Goal: Task Accomplishment & Management: Manage account settings

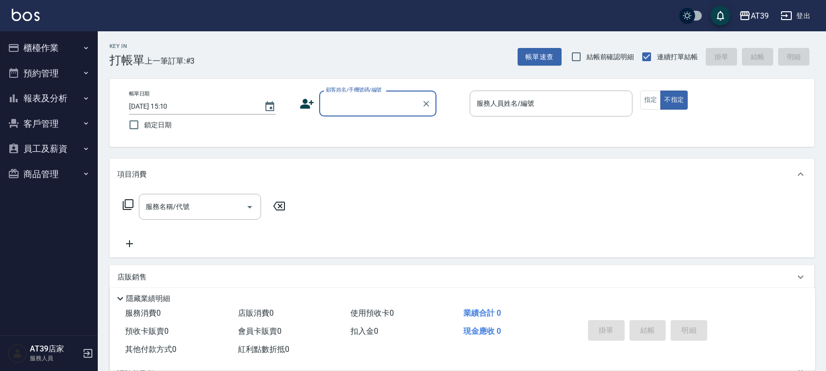
click at [509, 98] on div "服務人員姓名/編號 服務人員姓名/編號" at bounding box center [551, 103] width 163 height 26
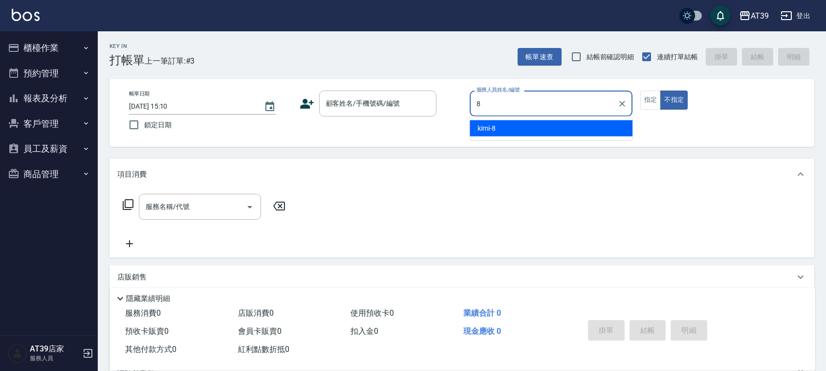
click at [511, 123] on div "kimi -8" at bounding box center [551, 128] width 163 height 16
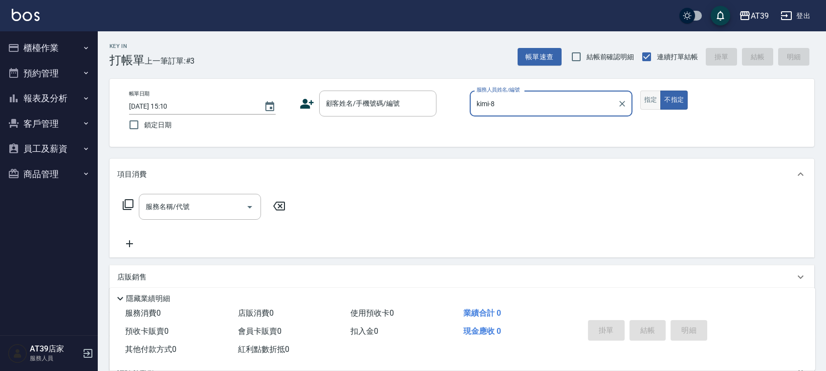
type input "kimi-8"
click at [641, 102] on button "指定" at bounding box center [650, 99] width 21 height 19
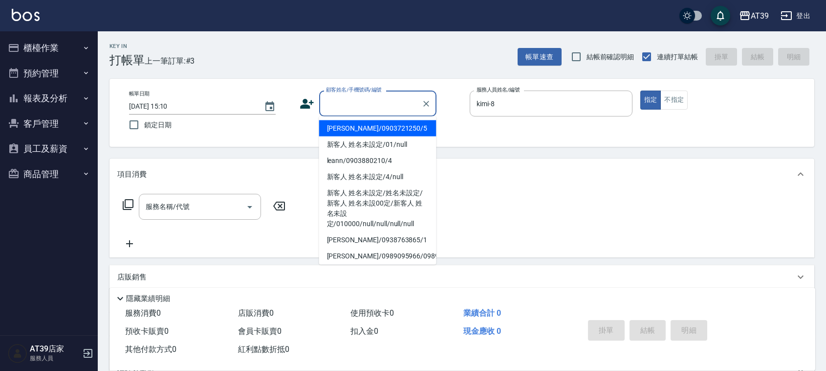
click at [392, 101] on input "顧客姓名/手機號碼/編號" at bounding box center [371, 103] width 94 height 17
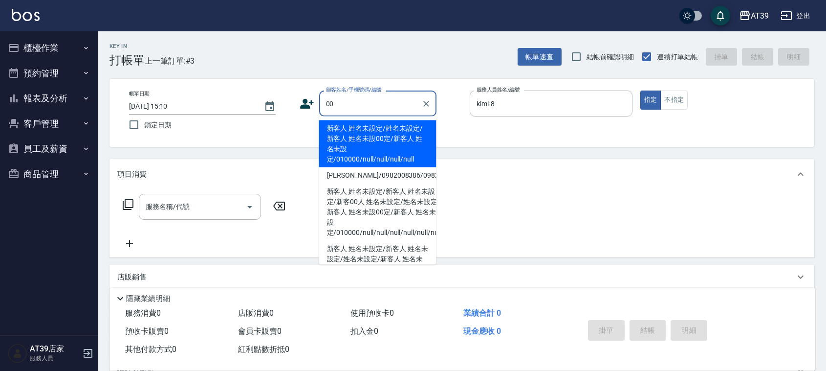
click at [380, 126] on li "新客人 姓名未設定/姓名未設定/新客人 姓名未設00定/新客人 姓名未設定/010000/null/null/null/null" at bounding box center [377, 143] width 117 height 47
type input "新客人 姓名未設定/姓名未設定/新客人 姓名未設00定/新客人 姓名未設定/010000/null/null/null/null"
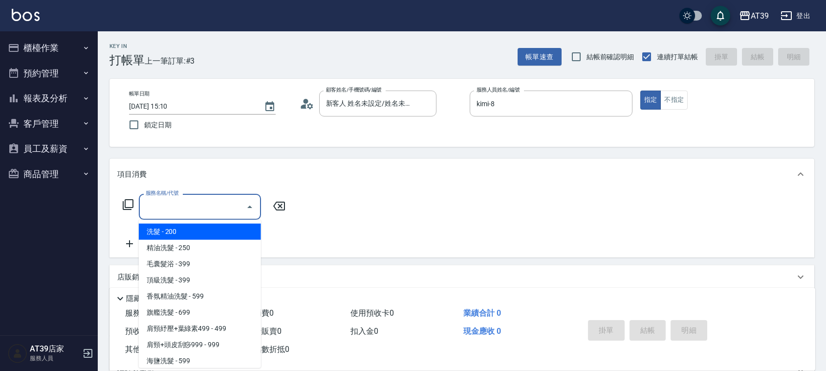
click at [232, 199] on input "服務名稱/代號" at bounding box center [192, 206] width 99 height 17
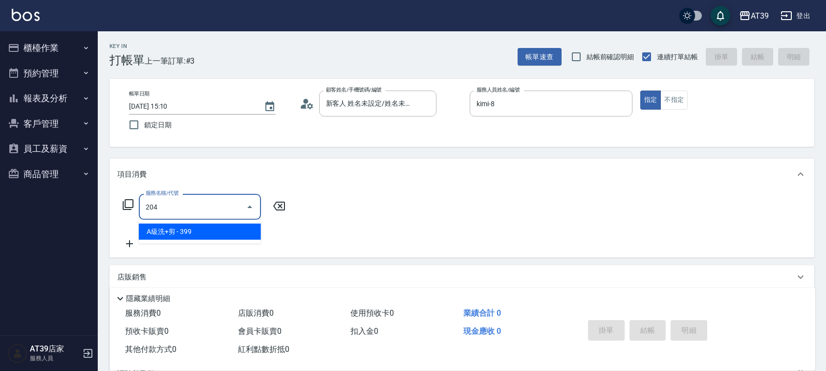
click at [239, 233] on span "A級洗+剪 - 399" at bounding box center [200, 231] width 122 height 16
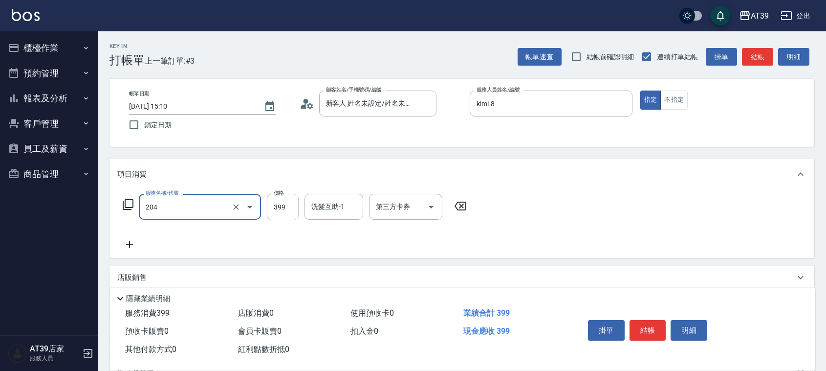
type input "A級洗+剪(204)"
click at [280, 201] on input "399" at bounding box center [283, 207] width 32 height 26
type input "500"
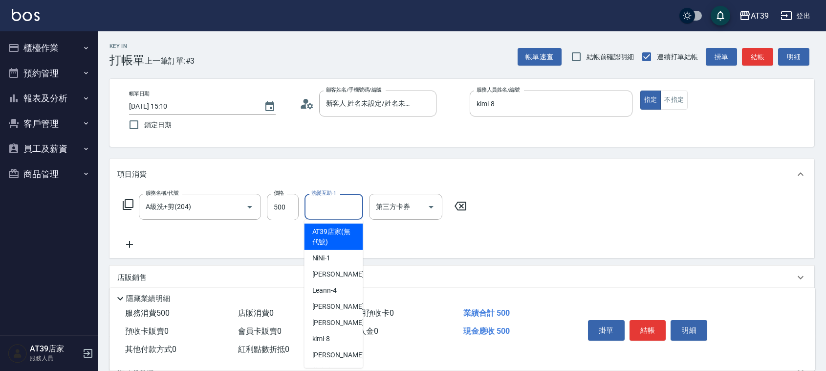
click at [334, 202] on input "洗髮互助-1" at bounding box center [334, 206] width 50 height 17
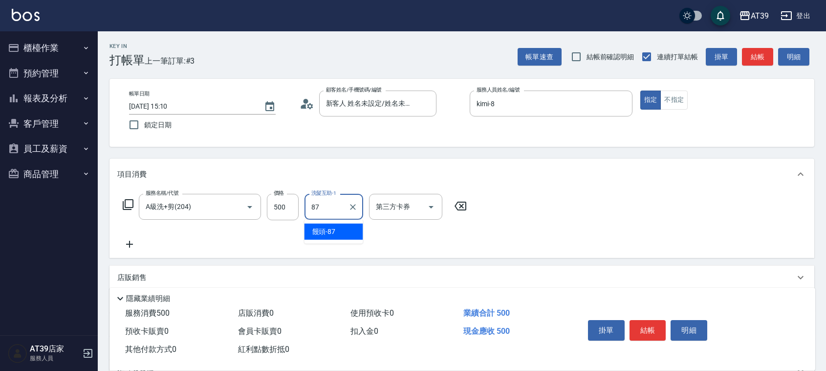
click at [331, 228] on span "饅頭 -87" at bounding box center [323, 231] width 23 height 10
type input "饅頭-87"
click at [766, 52] on button "結帳" at bounding box center [757, 57] width 31 height 18
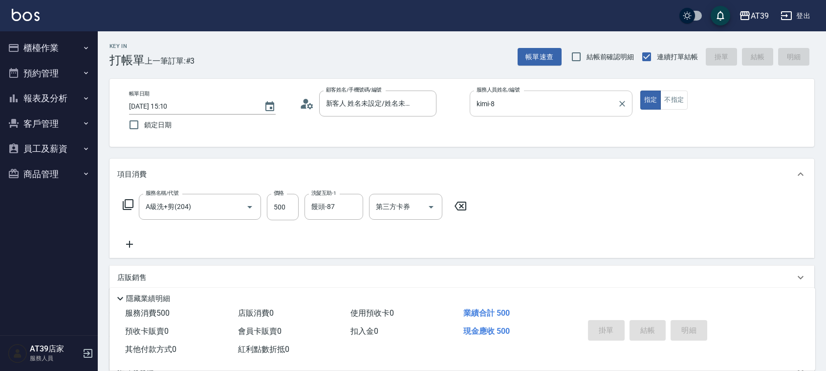
type input "2025/08/13 19:51"
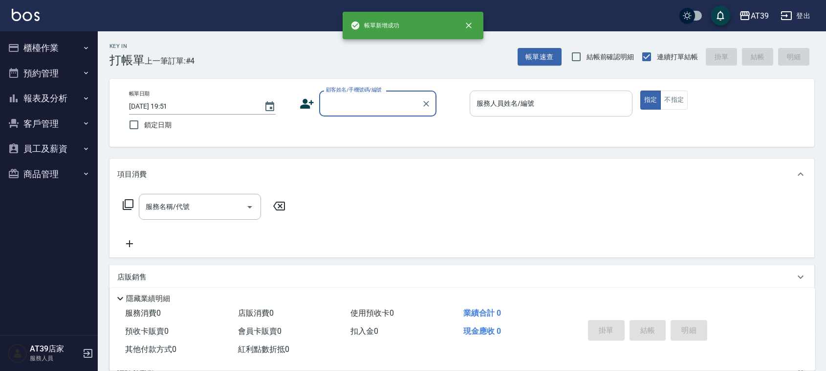
click at [534, 104] on input "服務人員姓名/編號" at bounding box center [551, 103] width 154 height 17
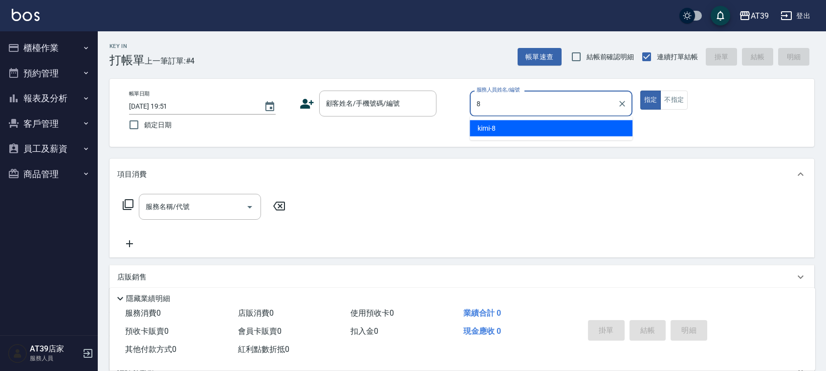
click at [522, 130] on div "kimi -8" at bounding box center [551, 128] width 163 height 16
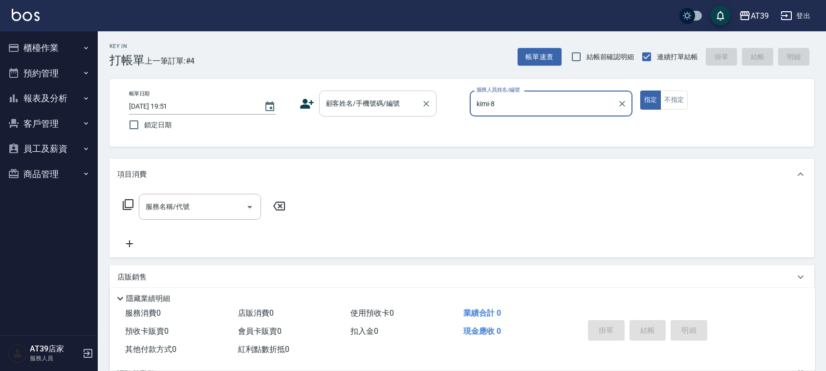
type input "kimi-8"
click at [381, 100] on div "顧客姓名/手機號碼/編號 顧客姓名/手機號碼/編號" at bounding box center [377, 103] width 117 height 26
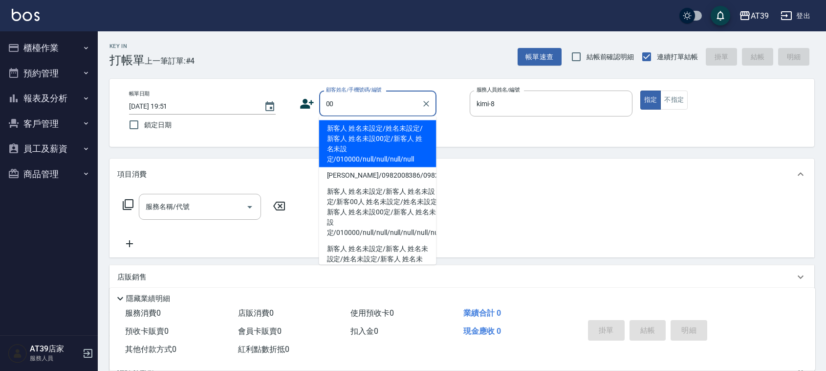
click at [377, 126] on li "新客人 姓名未設定/姓名未設定/新客人 姓名未設00定/新客人 姓名未設定/010000/null/null/null/null" at bounding box center [377, 143] width 117 height 47
type input "新客人 姓名未設定/姓名未設定/新客人 姓名未設00定/新客人 姓名未設定/010000/null/null/null/null"
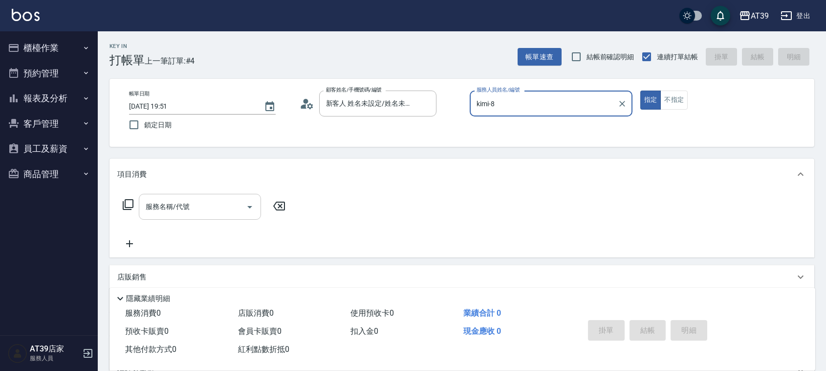
click at [217, 196] on div "服務名稱/代號" at bounding box center [200, 207] width 122 height 26
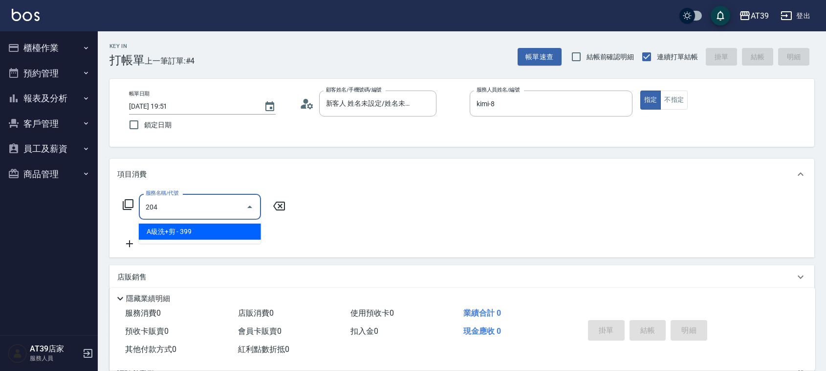
click at [227, 230] on span "A級洗+剪 - 399" at bounding box center [200, 231] width 122 height 16
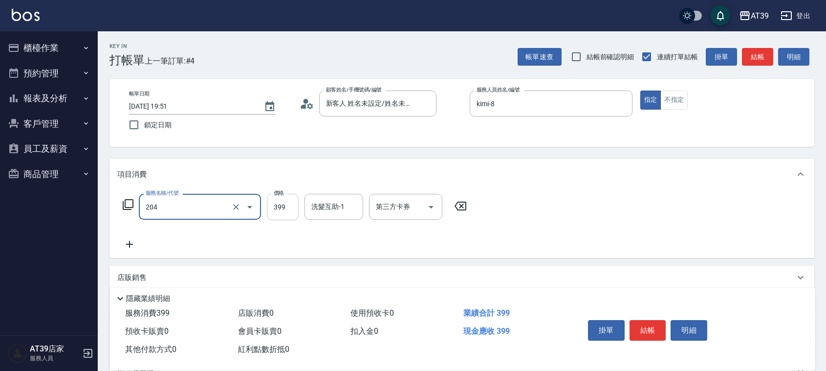
type input "A級洗+剪(204)"
click at [278, 218] on input "399" at bounding box center [283, 207] width 32 height 26
type input "500"
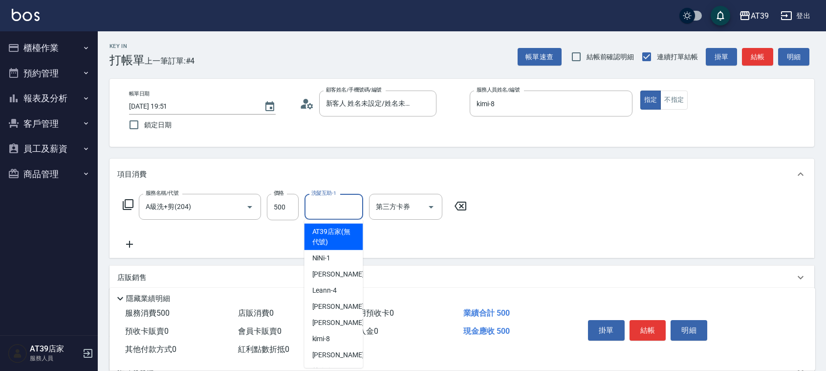
click at [329, 210] on input "洗髮互助-1" at bounding box center [334, 206] width 50 height 17
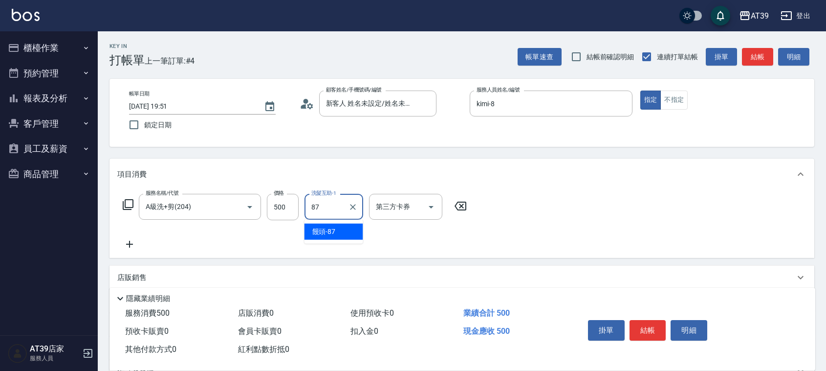
click at [334, 241] on ul "饅頭 -87" at bounding box center [334, 232] width 59 height 24
click at [335, 232] on span "饅頭 -87" at bounding box center [323, 231] width 23 height 10
type input "饅頭-87"
click at [766, 62] on button "結帳" at bounding box center [757, 57] width 31 height 18
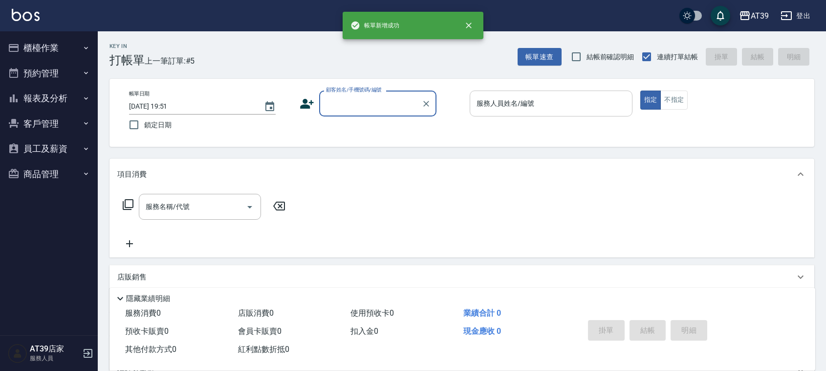
click at [575, 103] on input "服務人員姓名/編號" at bounding box center [551, 103] width 154 height 17
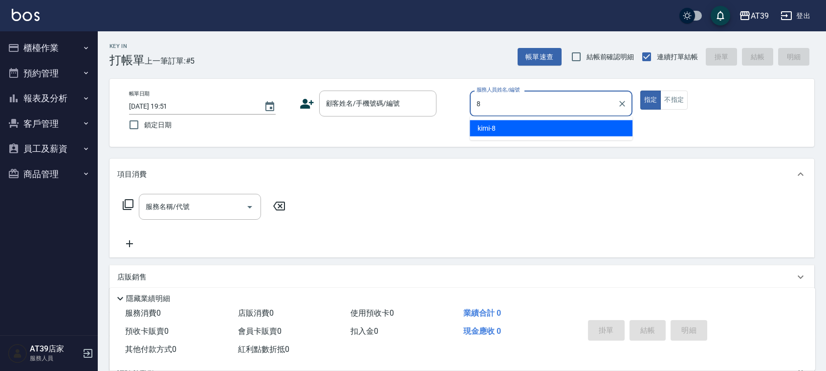
click at [563, 124] on div "kimi -8" at bounding box center [551, 128] width 163 height 16
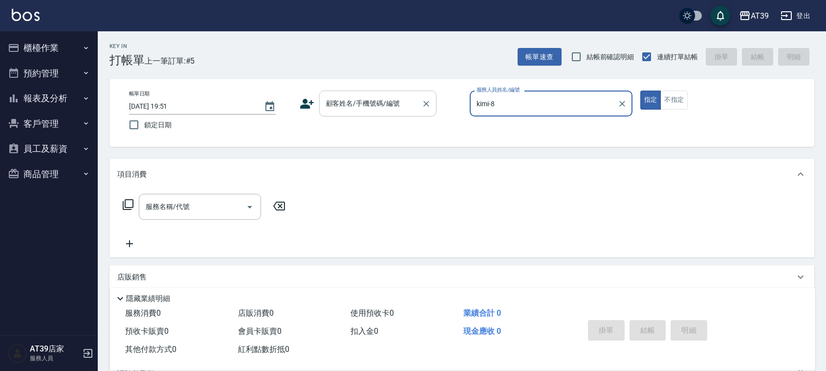
type input "kimi-8"
drag, startPoint x: 376, startPoint y: 104, endPoint x: 377, endPoint y: 113, distance: 9.8
click at [377, 108] on div "顧客姓名/手機號碼/編號 顧客姓名/手機號碼/編號" at bounding box center [377, 103] width 117 height 26
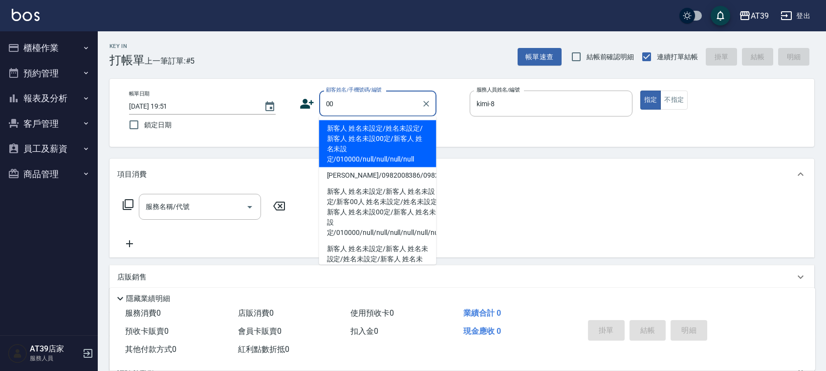
click at [373, 133] on li "新客人 姓名未設定/姓名未設定/新客人 姓名未設00定/新客人 姓名未設定/010000/null/null/null/null" at bounding box center [377, 143] width 117 height 47
type input "新客人 姓名未設定/姓名未設定/新客人 姓名未設00定/新客人 姓名未設定/010000/null/null/null/null"
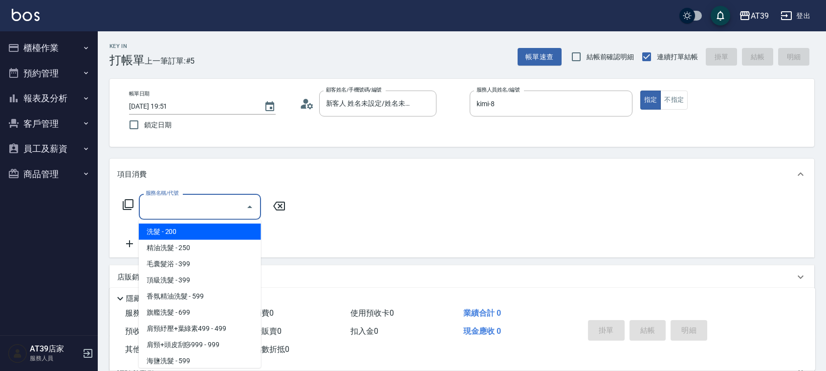
click at [216, 204] on input "服務名稱/代號" at bounding box center [192, 206] width 99 height 17
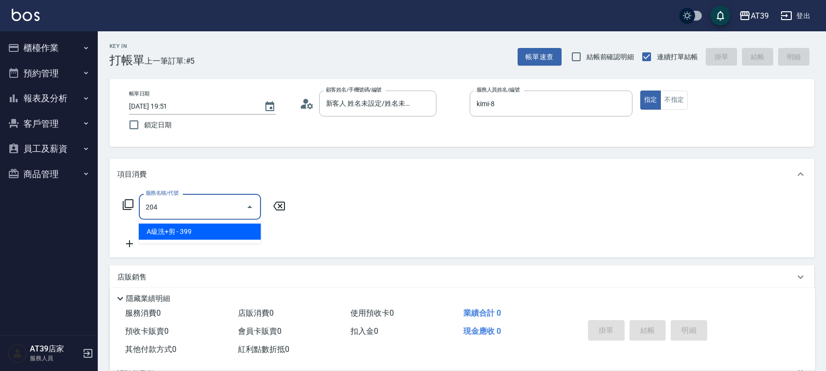
click at [217, 230] on span "A級洗+剪 - 399" at bounding box center [200, 231] width 122 height 16
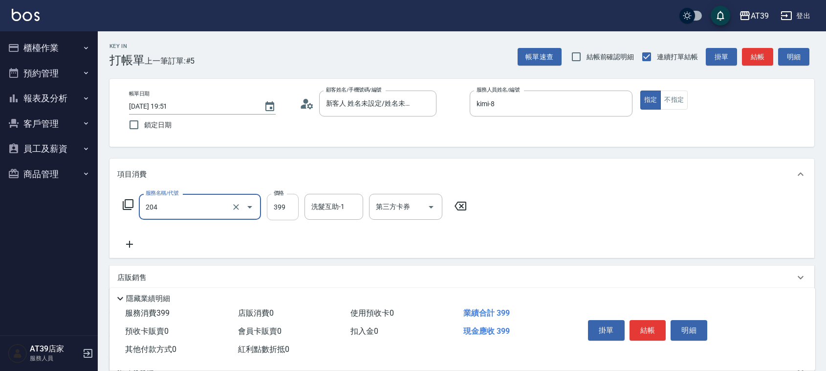
type input "A級洗+剪(204)"
click at [292, 204] on input "399" at bounding box center [283, 207] width 32 height 26
type input "500"
click at [336, 211] on input "洗髮互助-1" at bounding box center [334, 206] width 50 height 17
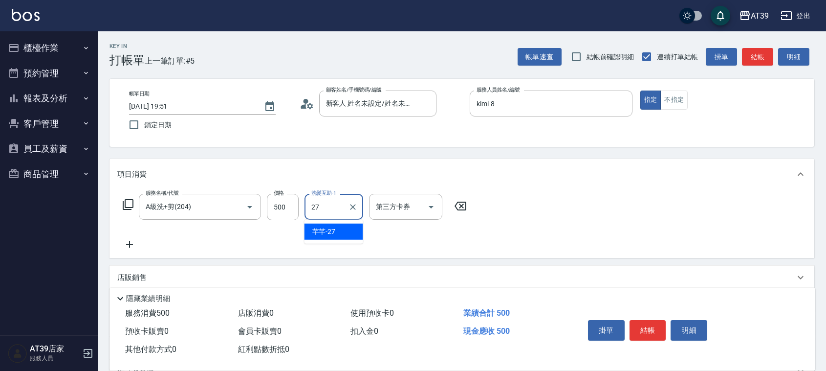
click at [346, 231] on div "芊芊 -27" at bounding box center [334, 231] width 59 height 16
type input "芊芊-27"
click at [759, 59] on button "結帳" at bounding box center [757, 57] width 31 height 18
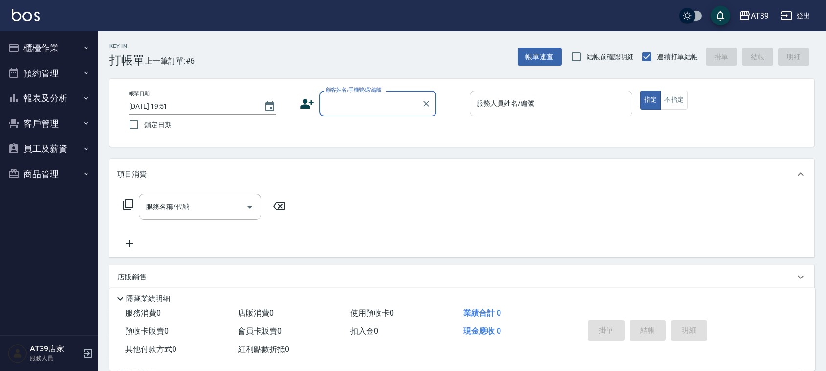
click at [568, 90] on div "服務人員姓名/編號" at bounding box center [551, 103] width 163 height 26
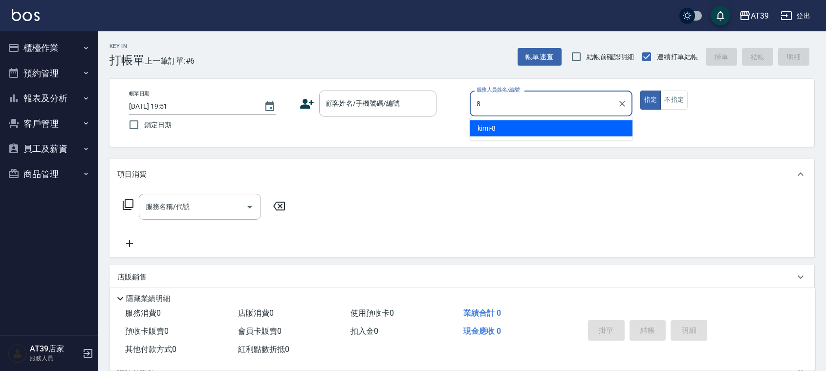
click at [566, 121] on div "kimi -8" at bounding box center [551, 128] width 163 height 16
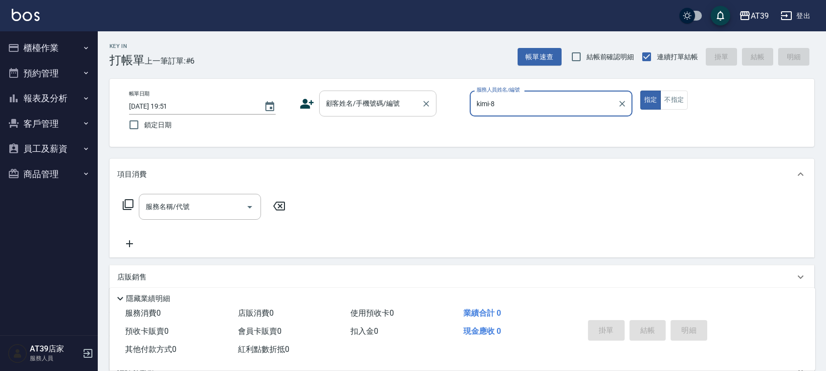
type input "kimi-8"
click at [412, 98] on input "顧客姓名/手機號碼/編號" at bounding box center [371, 103] width 94 height 17
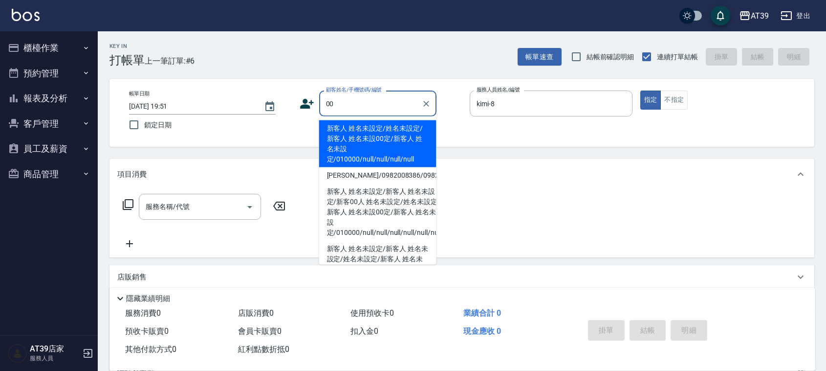
click at [390, 130] on li "新客人 姓名未設定/姓名未設定/新客人 姓名未設00定/新客人 姓名未設定/010000/null/null/null/null" at bounding box center [377, 143] width 117 height 47
type input "新客人 姓名未設定/姓名未設定/新客人 姓名未設00定/新客人 姓名未設定/010000/null/null/null/null"
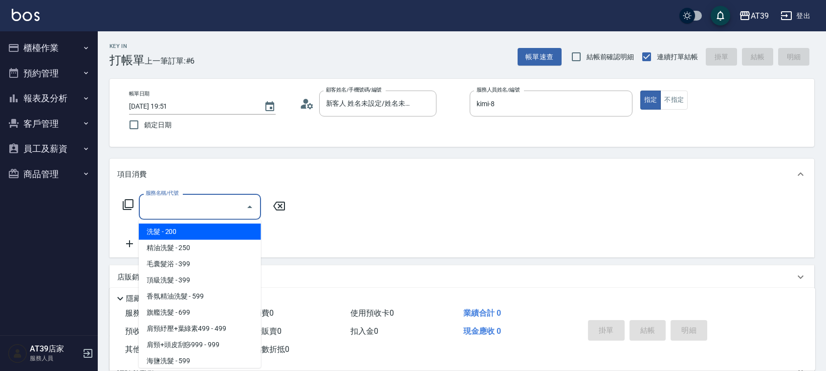
click at [216, 202] on input "服務名稱/代號" at bounding box center [192, 206] width 99 height 17
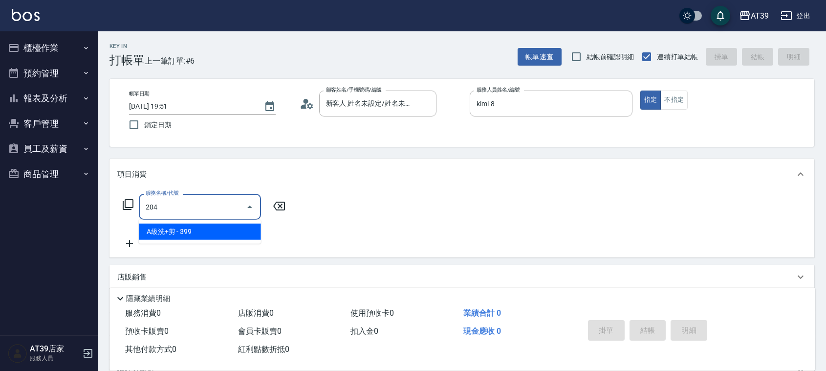
click at [228, 236] on span "A級洗+剪 - 399" at bounding box center [200, 231] width 122 height 16
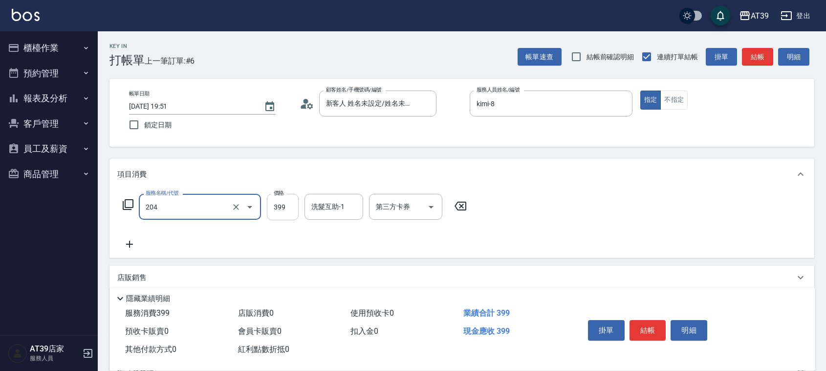
click at [285, 213] on input "399" at bounding box center [283, 207] width 32 height 26
type input "A級洗+剪(204)"
type input "500"
click at [335, 207] on div "洗髮互助-1 洗髮互助-1" at bounding box center [334, 207] width 59 height 26
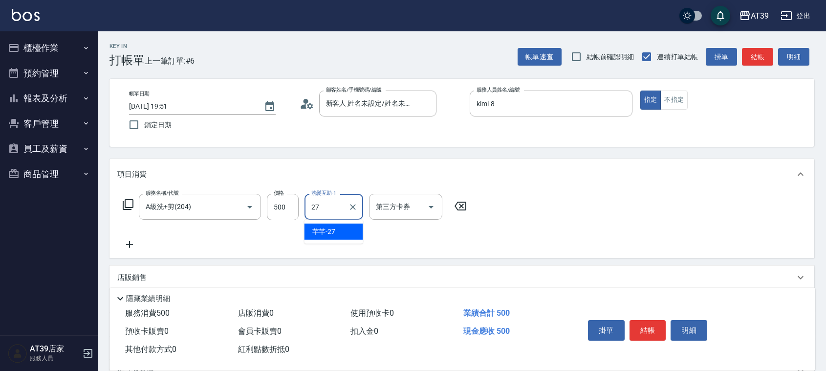
click at [341, 233] on div "芊芊 -27" at bounding box center [334, 231] width 59 height 16
type input "芊芊-27"
click at [766, 59] on button "結帳" at bounding box center [757, 57] width 31 height 18
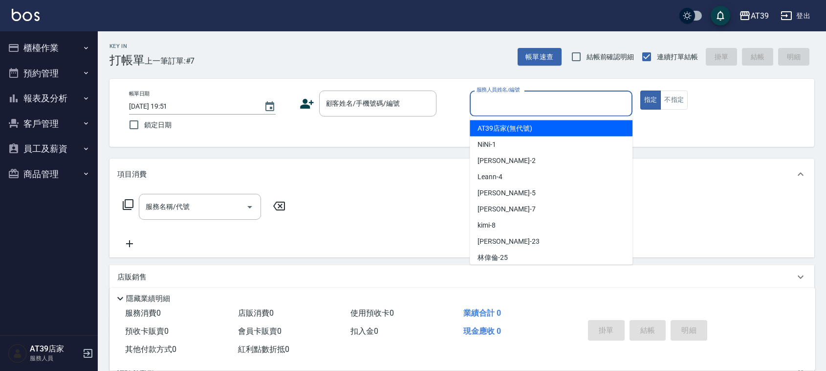
click at [555, 102] on input "服務人員姓名/編號" at bounding box center [551, 103] width 154 height 17
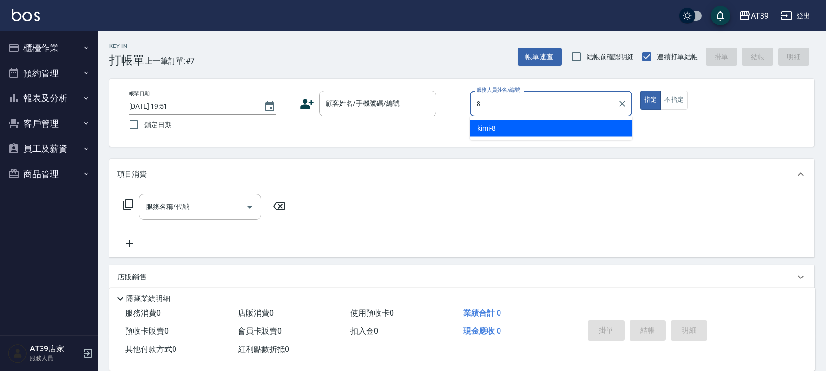
click at [549, 127] on div "kimi -8" at bounding box center [551, 128] width 163 height 16
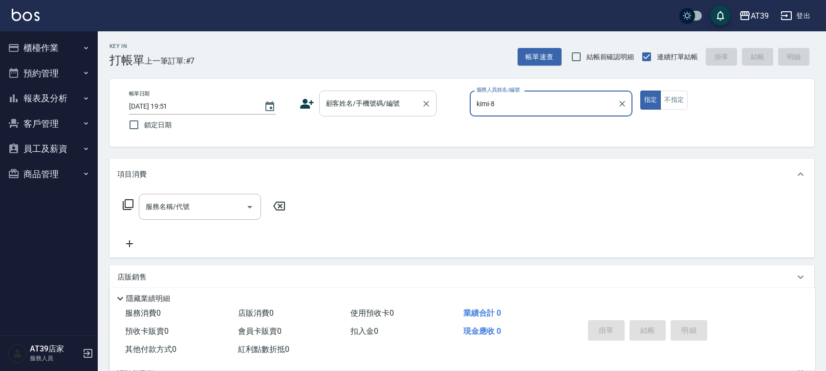
type input "kimi-8"
click at [375, 104] on div "顧客姓名/手機號碼/編號 顧客姓名/手機號碼/編號" at bounding box center [377, 103] width 117 height 26
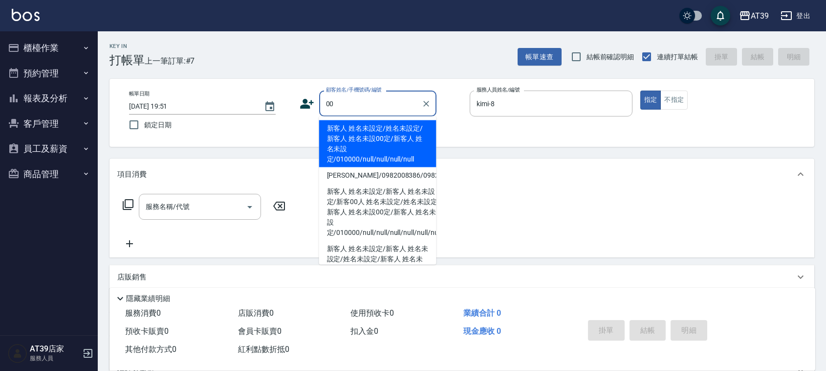
click at [358, 126] on li "新客人 姓名未設定/姓名未設定/新客人 姓名未設00定/新客人 姓名未設定/010000/null/null/null/null" at bounding box center [377, 143] width 117 height 47
type input "新客人 姓名未設定/姓名未設定/新客人 姓名未設00定/新客人 姓名未設定/010000/null/null/null/null"
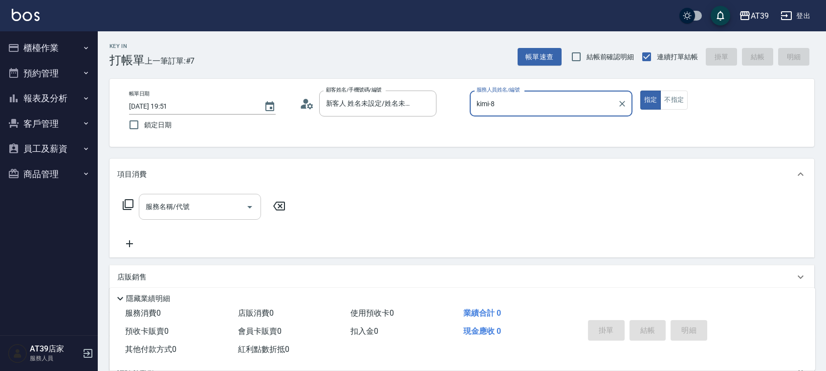
click at [205, 216] on div "服務名稱/代號" at bounding box center [200, 207] width 122 height 26
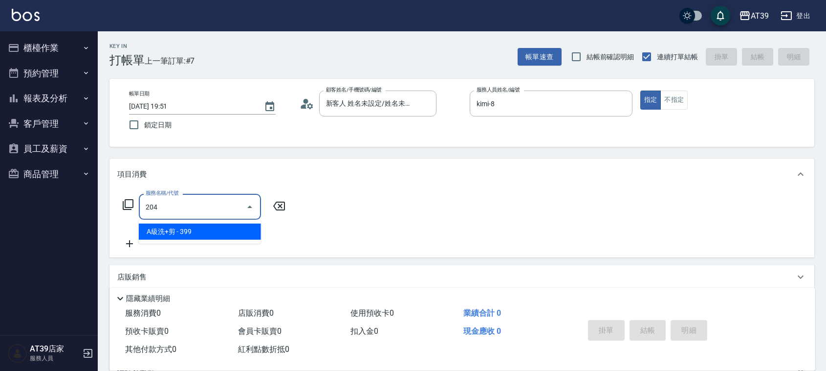
click at [215, 234] on span "A級洗+剪 - 399" at bounding box center [200, 231] width 122 height 16
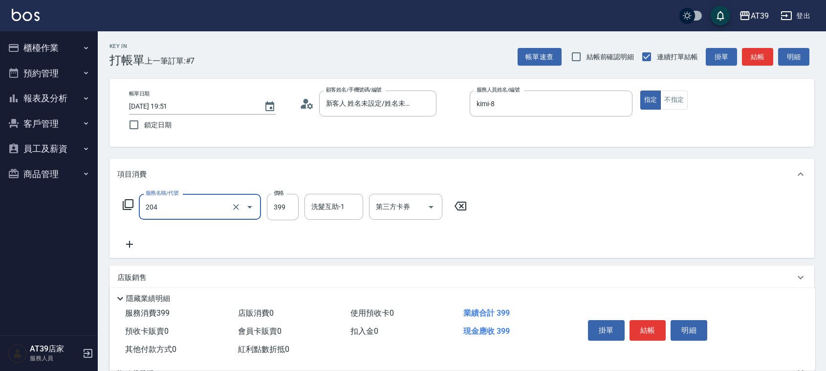
type input "A級洗+剪(204)"
click at [262, 211] on div "服務名稱/代號 A級洗+剪(204) 服務名稱/代號 價格 399 價格 洗髮互助-1 洗髮互助-1 第三方卡券 第三方卡券" at bounding box center [294, 207] width 355 height 26
click at [281, 205] on input "399" at bounding box center [283, 207] width 32 height 26
type input "400"
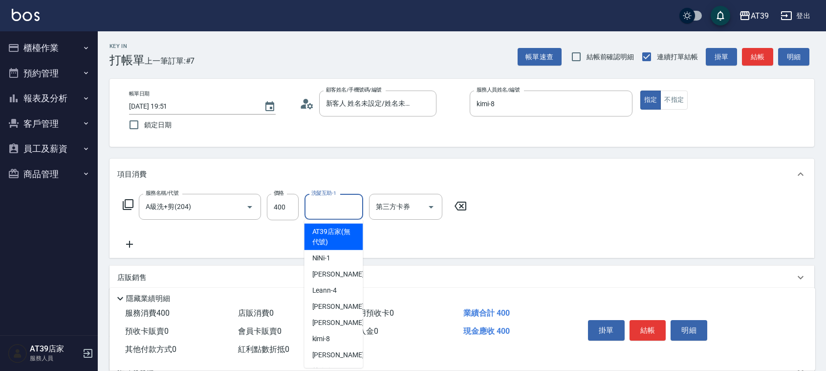
click at [333, 211] on input "洗髮互助-1" at bounding box center [334, 206] width 50 height 17
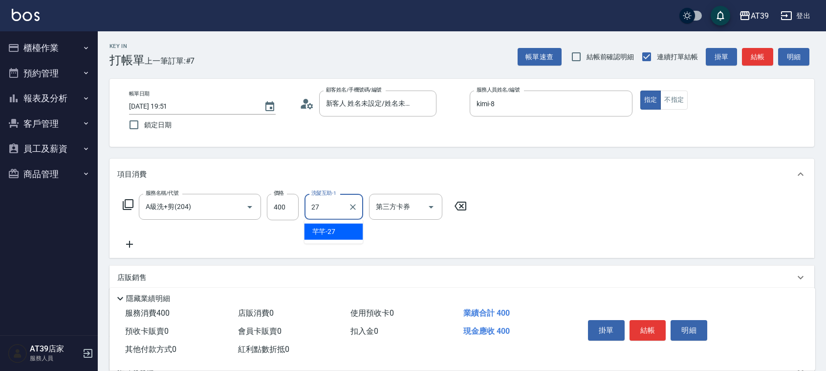
click at [336, 235] on div "芊芊 -27" at bounding box center [334, 231] width 59 height 16
type input "芊芊-27"
click at [754, 54] on button "結帳" at bounding box center [757, 57] width 31 height 18
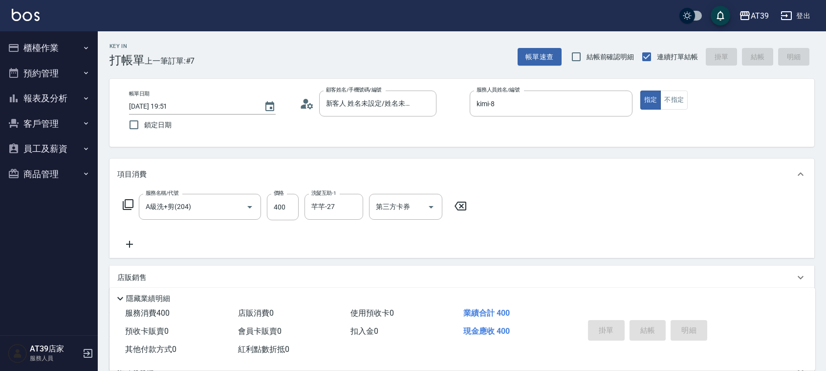
type input "2025/08/13 19:52"
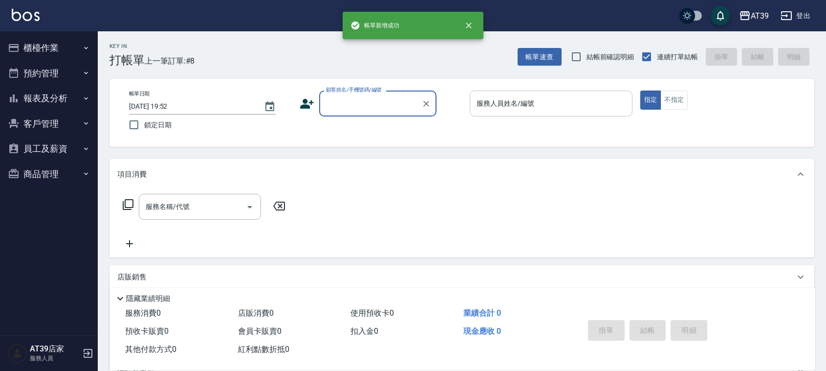
click at [601, 90] on div "服務人員姓名/編號" at bounding box center [551, 103] width 163 height 26
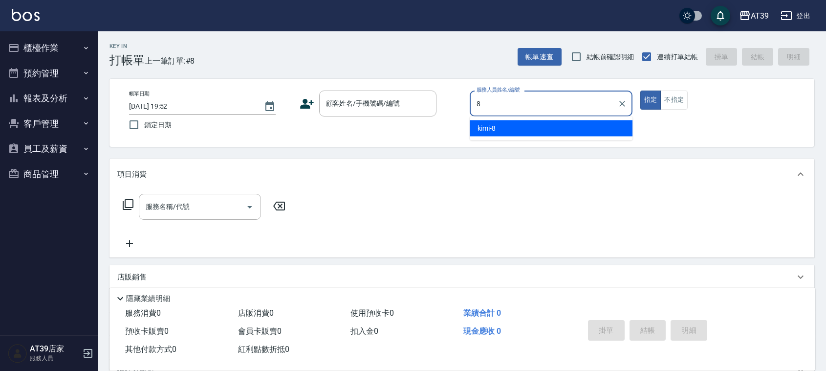
click at [580, 126] on div "kimi -8" at bounding box center [551, 128] width 163 height 16
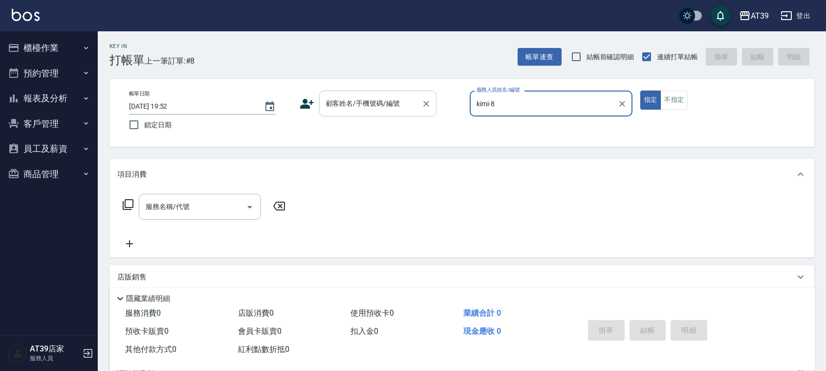
type input "kimi-8"
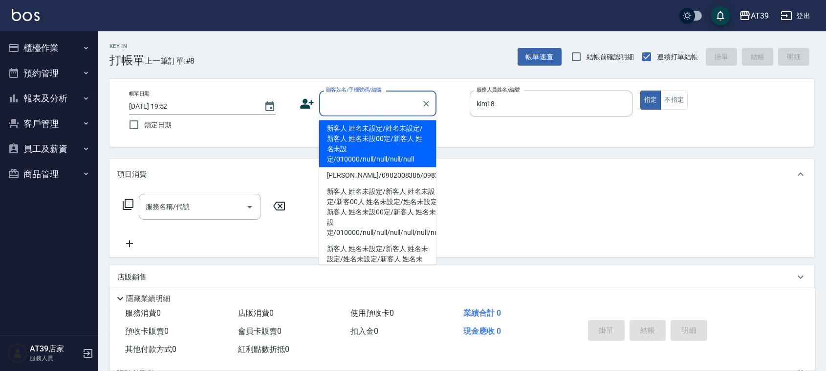
click at [395, 107] on input "顧客姓名/手機號碼/編號" at bounding box center [371, 103] width 94 height 17
click at [384, 137] on li "新客人 姓名未設定/姓名未設定/新客人 姓名未設00定/新客人 姓名未設定/010000/null/null/null/null" at bounding box center [377, 143] width 117 height 47
type input "新客人 姓名未設定/姓名未設定/新客人 姓名未設00定/新客人 姓名未設定/010000/null/null/null/null"
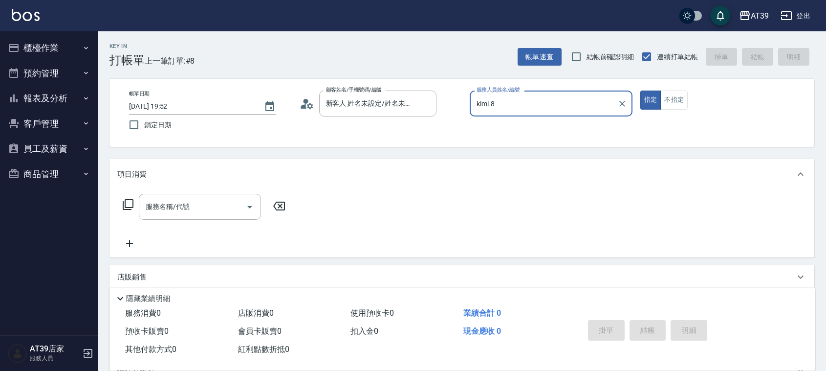
click at [126, 202] on icon at bounding box center [128, 204] width 12 height 12
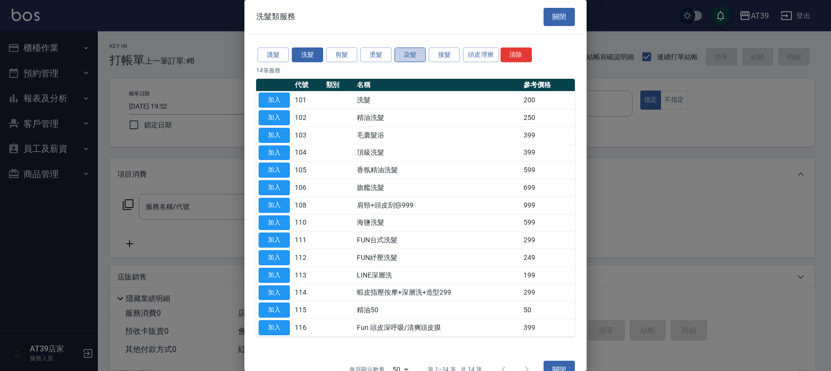
click at [415, 50] on button "染髮" at bounding box center [410, 54] width 31 height 15
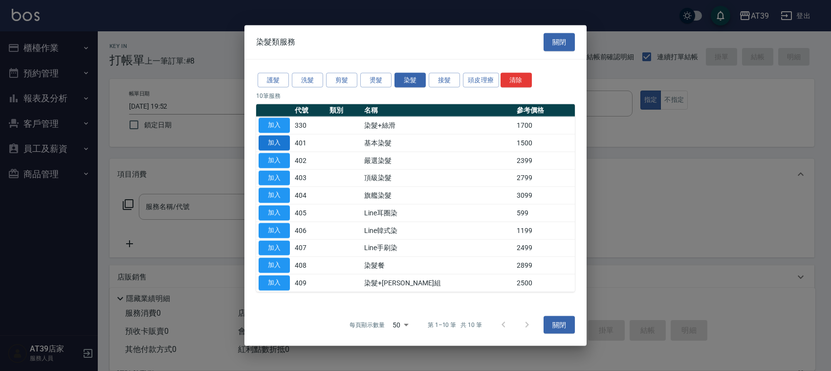
click at [285, 140] on button "加入" at bounding box center [274, 142] width 31 height 15
type input "基本染髮(401)"
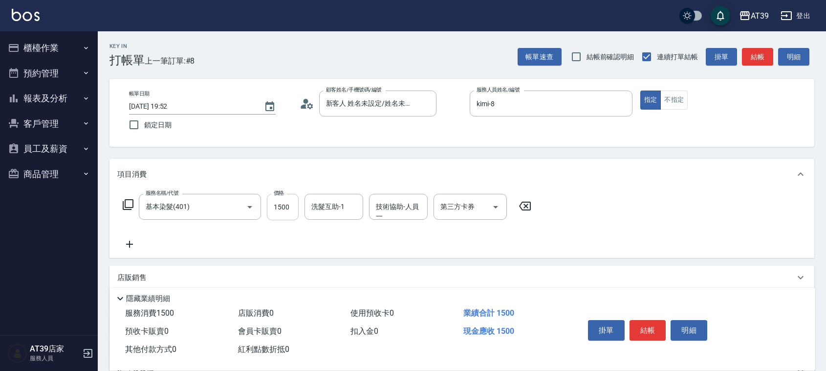
click at [285, 203] on input "1500" at bounding box center [283, 207] width 32 height 26
type input "2000"
click at [758, 55] on button "結帳" at bounding box center [757, 57] width 31 height 18
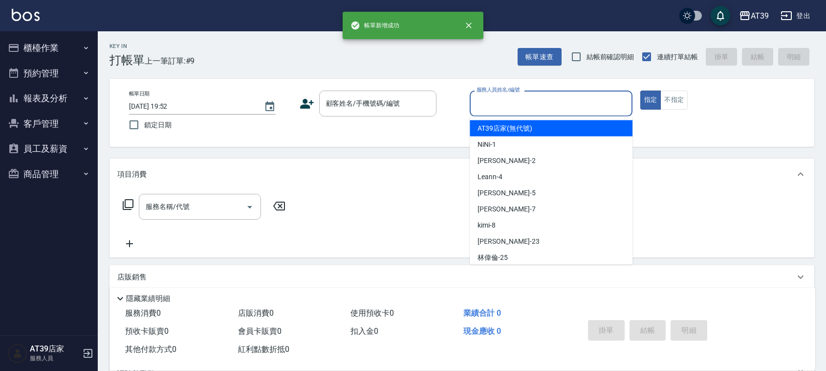
click at [602, 99] on input "服務人員姓名/編號" at bounding box center [551, 103] width 154 height 17
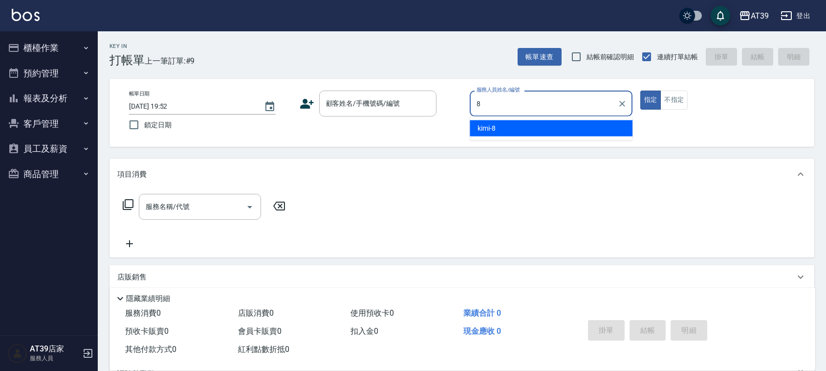
click at [573, 133] on div "kimi -8" at bounding box center [551, 128] width 163 height 16
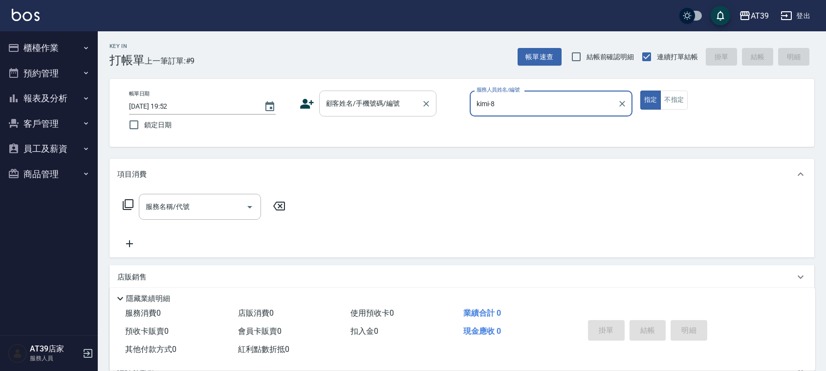
type input "kimi-8"
click at [404, 96] on input "顧客姓名/手機號碼/編號" at bounding box center [371, 103] width 94 height 17
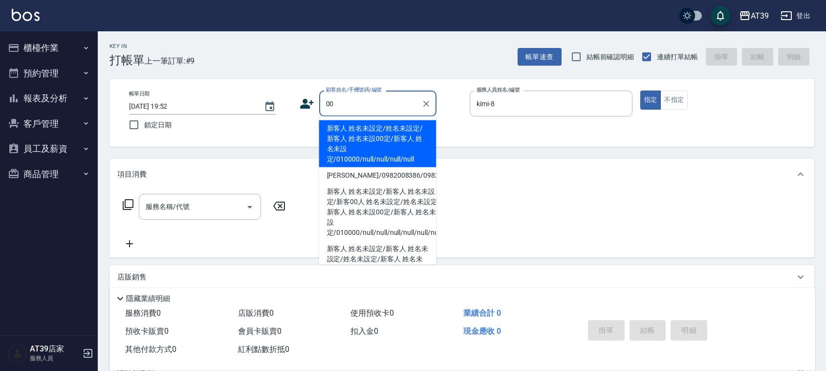
click at [379, 135] on li "新客人 姓名未設定/姓名未設定/新客人 姓名未設00定/新客人 姓名未設定/010000/null/null/null/null" at bounding box center [377, 143] width 117 height 47
type input "新客人 姓名未設定/姓名未設定/新客人 姓名未設00定/新客人 姓名未設定/010000/null/null/null/null"
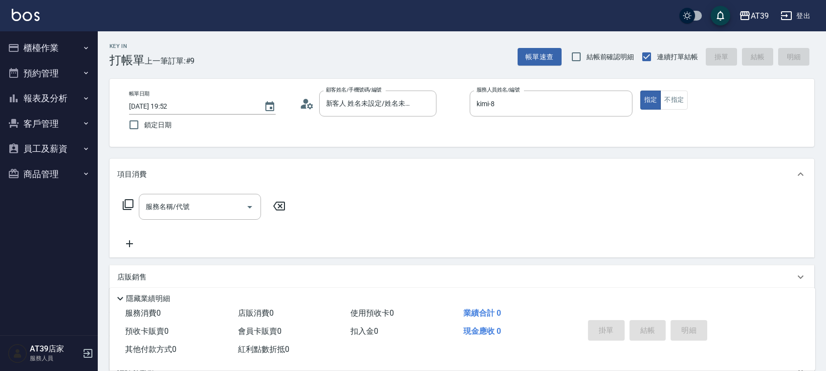
click at [122, 198] on icon at bounding box center [128, 204] width 12 height 12
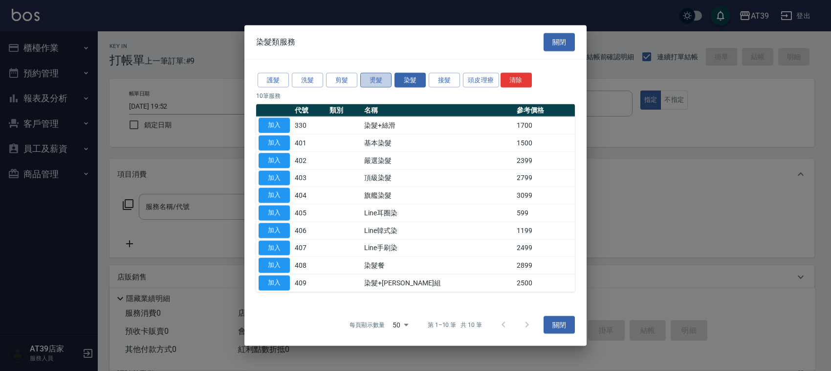
click at [370, 78] on button "燙髮" at bounding box center [375, 79] width 31 height 15
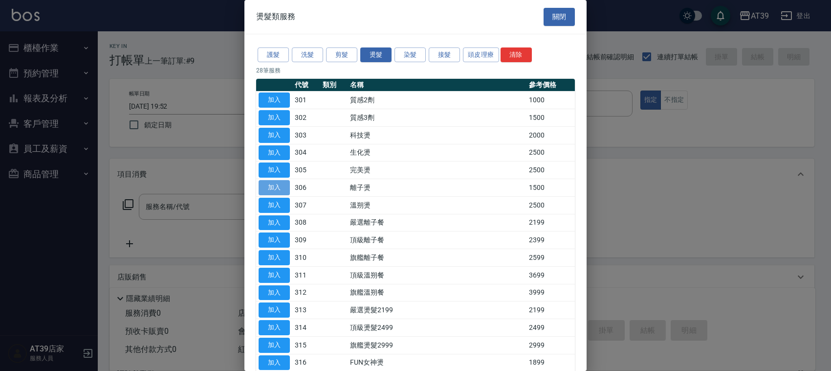
click at [275, 183] on button "加入" at bounding box center [274, 187] width 31 height 15
type input "離子燙(306)"
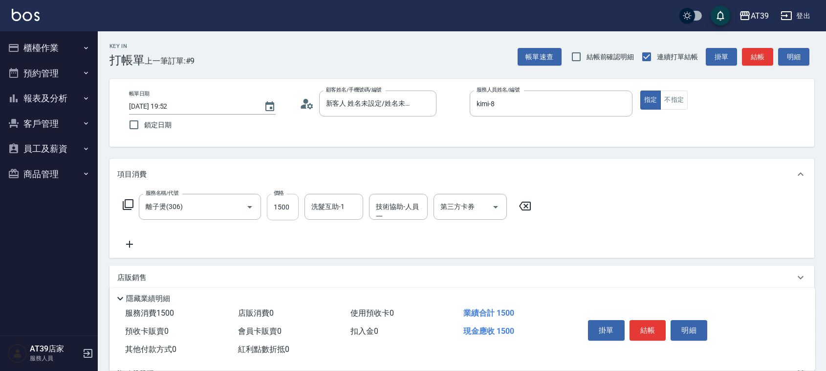
click at [294, 208] on input "1500" at bounding box center [283, 207] width 32 height 26
type input "2500"
click at [762, 61] on button "結帳" at bounding box center [757, 57] width 31 height 18
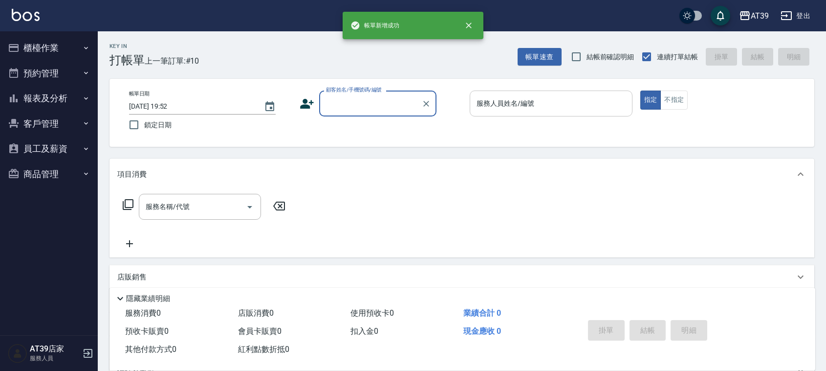
click at [599, 100] on input "服務人員姓名/編號" at bounding box center [551, 103] width 154 height 17
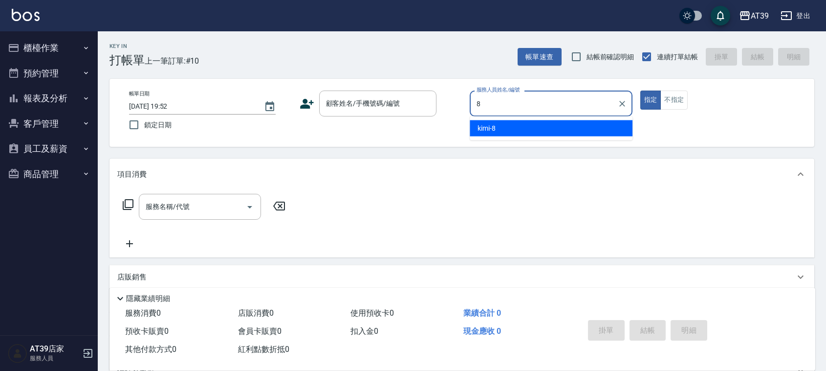
click at [592, 127] on div "kimi -8" at bounding box center [551, 128] width 163 height 16
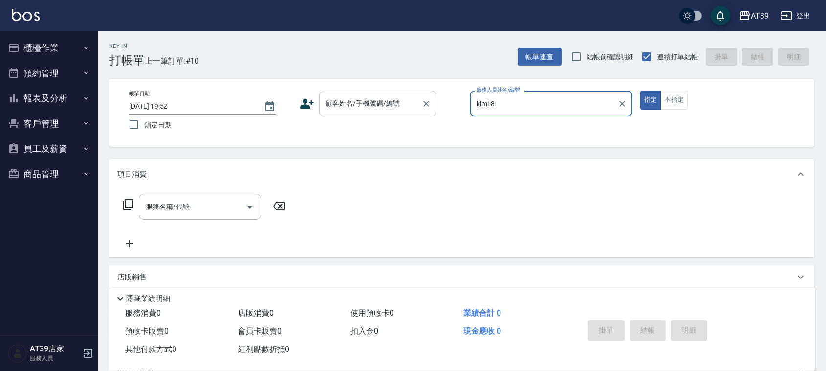
type input "kimi-8"
click at [407, 99] on input "顧客姓名/手機號碼/編號" at bounding box center [371, 103] width 94 height 17
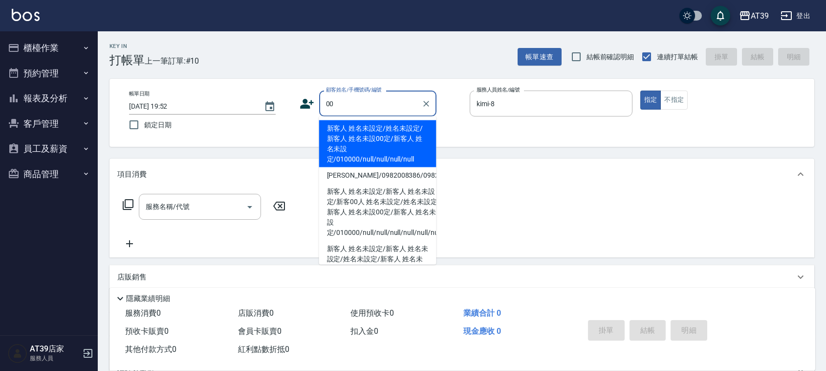
click at [384, 134] on li "新客人 姓名未設定/姓名未設定/新客人 姓名未設00定/新客人 姓名未設定/010000/null/null/null/null" at bounding box center [377, 143] width 117 height 47
type input "新客人 姓名未設定/姓名未設定/新客人 姓名未設00定/新客人 姓名未設定/010000/null/null/null/null"
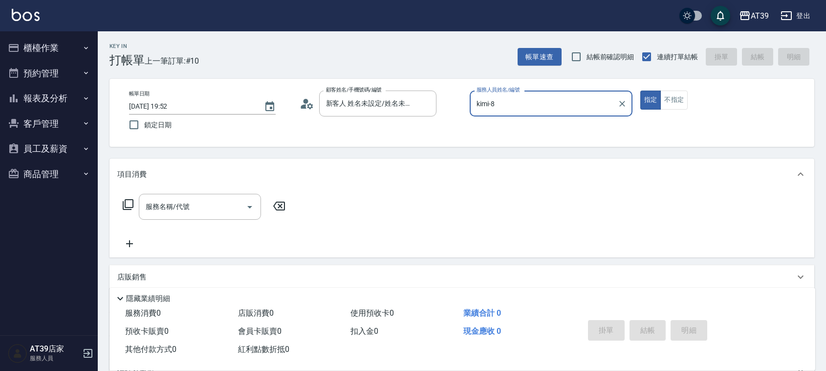
click at [115, 209] on div "服務名稱/代號 服務名稱/代號" at bounding box center [462, 223] width 705 height 67
click at [126, 204] on icon at bounding box center [128, 204] width 12 height 12
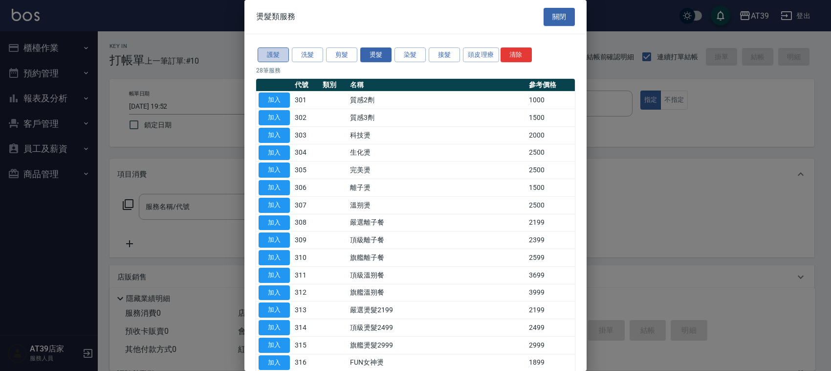
click at [278, 62] on button "護髮" at bounding box center [273, 54] width 31 height 15
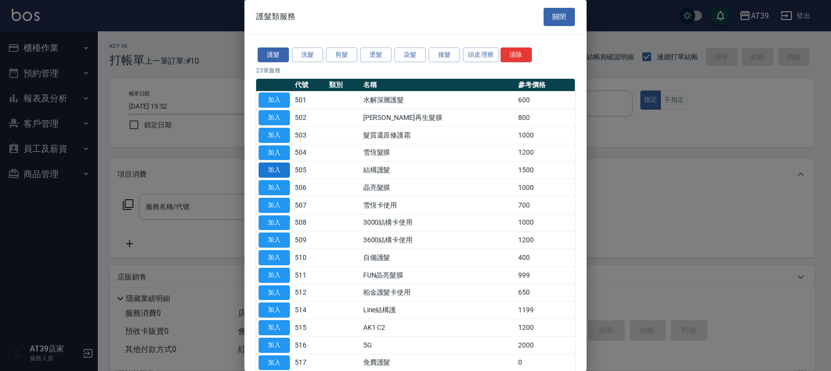
click at [281, 174] on button "加入" at bounding box center [274, 169] width 31 height 15
type input "結構護髮(505)"
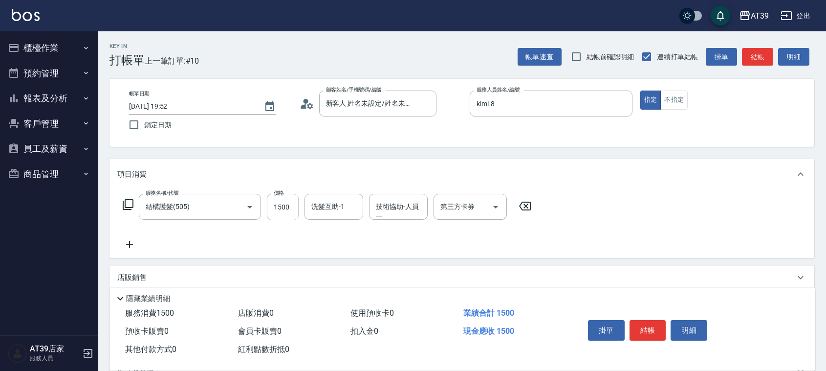
click at [285, 209] on input "1500" at bounding box center [283, 207] width 32 height 26
type input "999"
click at [330, 211] on input "洗髮互助-1" at bounding box center [334, 206] width 50 height 17
click at [330, 230] on span "饅頭 -87" at bounding box center [323, 231] width 23 height 10
click at [407, 197] on div "技術協助-人員一" at bounding box center [398, 207] width 59 height 26
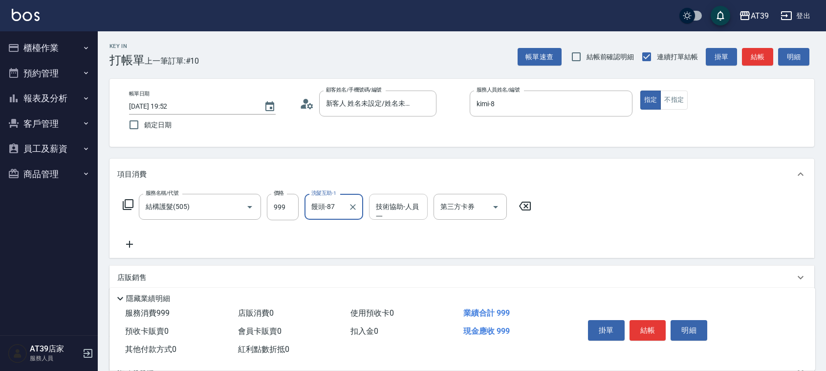
type input "饅頭-87"
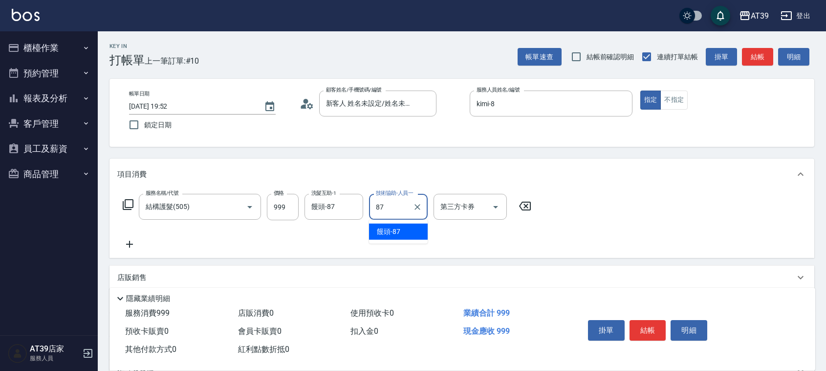
click at [407, 230] on div "饅頭 -87" at bounding box center [398, 231] width 59 height 16
type input "饅頭-87"
click at [754, 60] on button "結帳" at bounding box center [757, 57] width 31 height 18
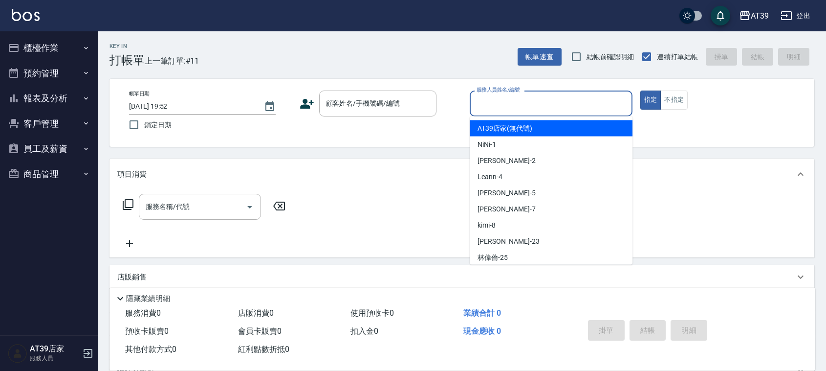
click at [580, 103] on input "服務人員姓名/編號" at bounding box center [551, 103] width 154 height 17
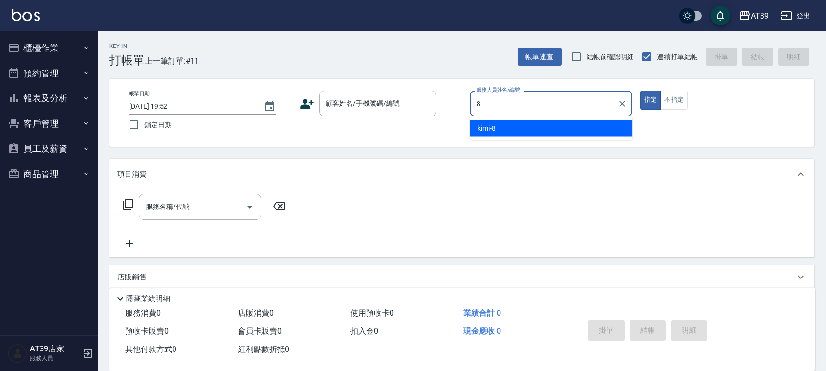
drag, startPoint x: 575, startPoint y: 129, endPoint x: 536, endPoint y: 120, distance: 39.6
click at [575, 129] on div "kimi -8" at bounding box center [551, 128] width 163 height 16
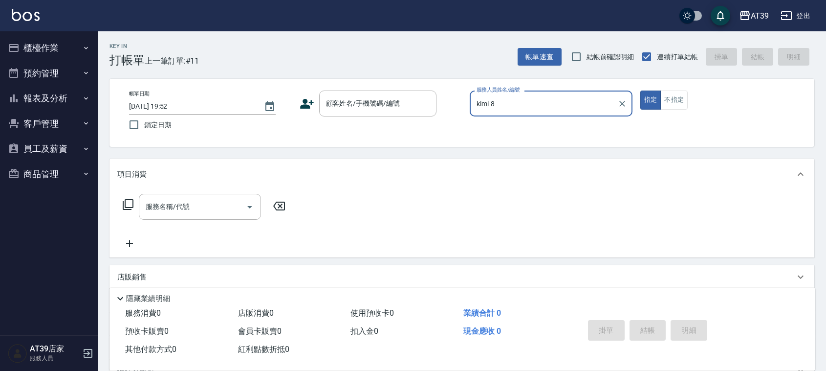
type input "kimi-8"
drag, startPoint x: 351, startPoint y: 72, endPoint x: 355, endPoint y: 91, distance: 19.6
click at [351, 72] on div "Key In 打帳單 上一筆訂單:#11 帳單速查 結帳前確認明細 連續打單結帳 掛單 結帳 明細 帳單日期 2025/08/13 19:52 鎖定日期 顧客…" at bounding box center [462, 253] width 728 height 444
click at [358, 103] on input "顧客姓名/手機號碼/編號" at bounding box center [371, 103] width 94 height 17
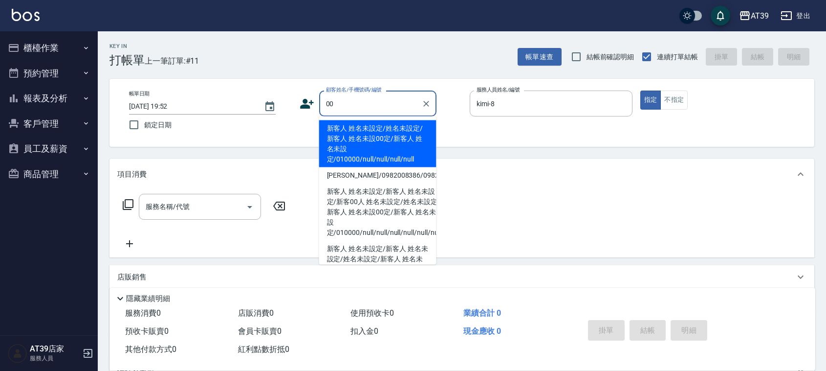
click at [362, 138] on li "新客人 姓名未設定/姓名未設定/新客人 姓名未設00定/新客人 姓名未設定/010000/null/null/null/null" at bounding box center [377, 143] width 117 height 47
type input "新客人 姓名未設定/姓名未設定/新客人 姓名未設00定/新客人 姓名未設定/010000/null/null/null/null"
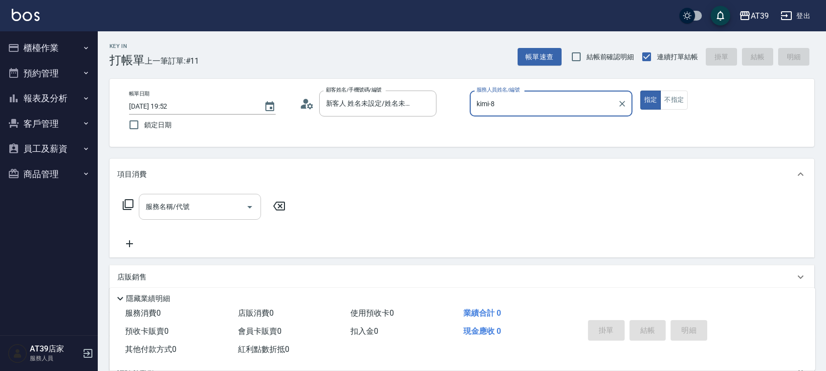
click at [194, 209] on input "服務名稱/代號" at bounding box center [192, 206] width 99 height 17
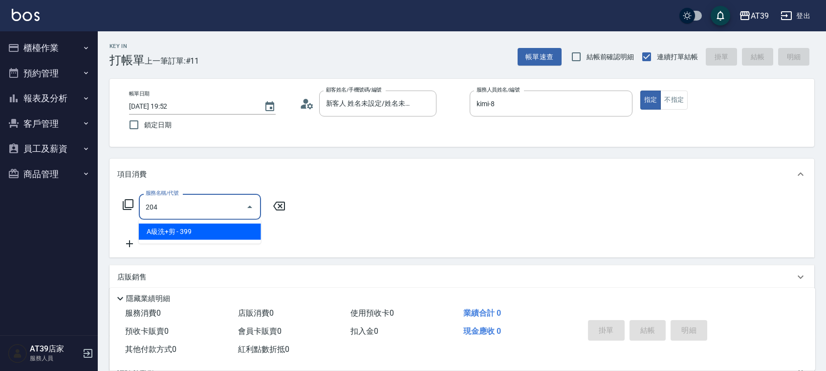
click at [199, 232] on span "A級洗+剪 - 399" at bounding box center [200, 231] width 122 height 16
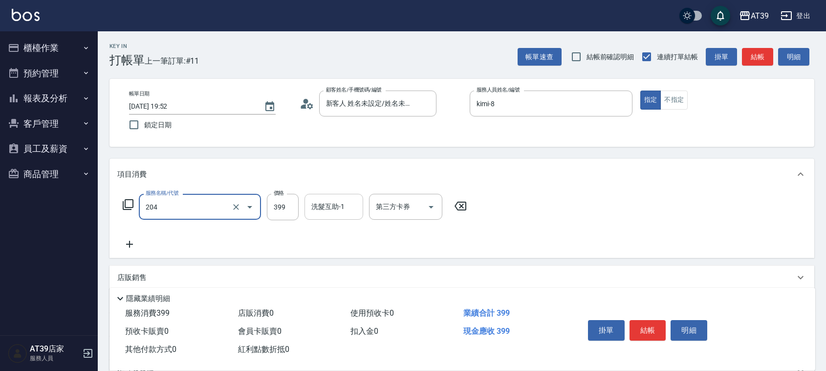
type input "A級洗+剪(204)"
click at [326, 209] on input "洗髮互助-1" at bounding box center [334, 206] width 50 height 17
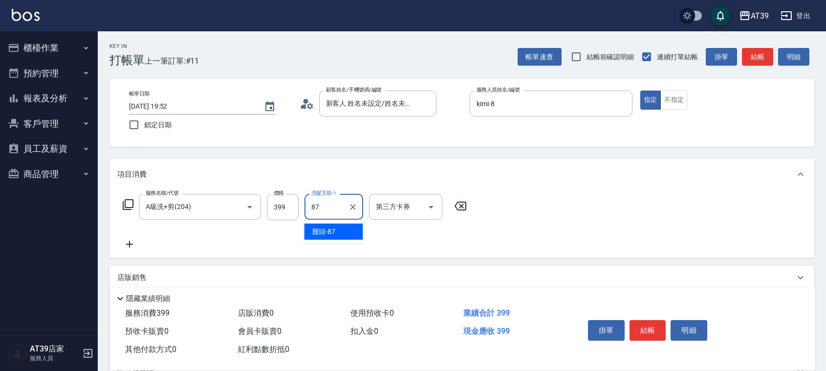
click at [340, 235] on div "饅頭 -87" at bounding box center [334, 231] width 59 height 16
type input "饅頭-87"
click at [681, 94] on button "不指定" at bounding box center [673, 99] width 27 height 19
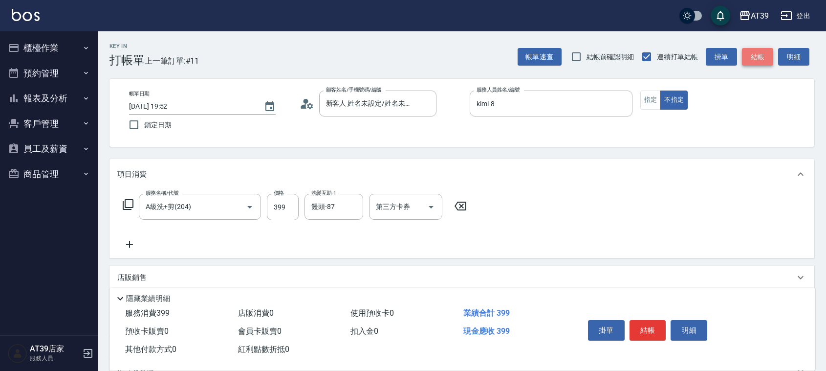
click at [764, 54] on button "結帳" at bounding box center [757, 57] width 31 height 18
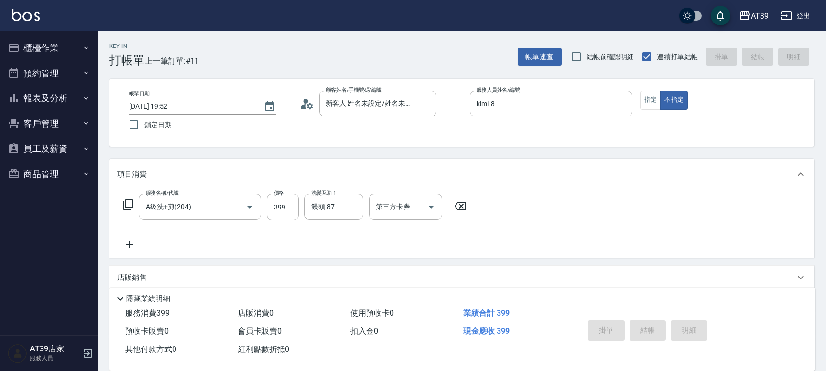
type input "2025/08/13 19:53"
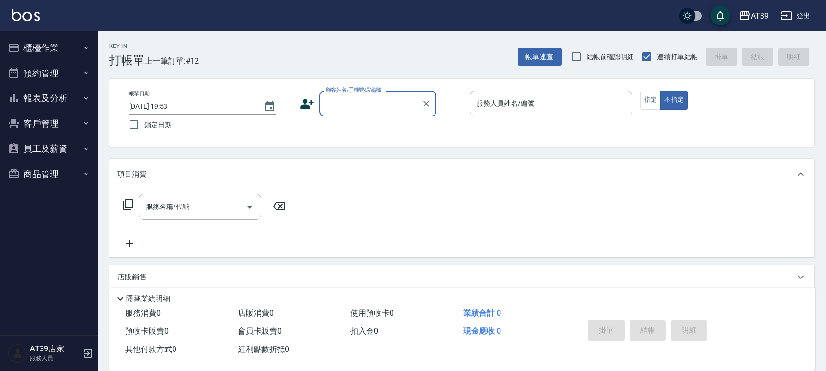
click at [29, 99] on button "報表及分析" at bounding box center [49, 98] width 90 height 25
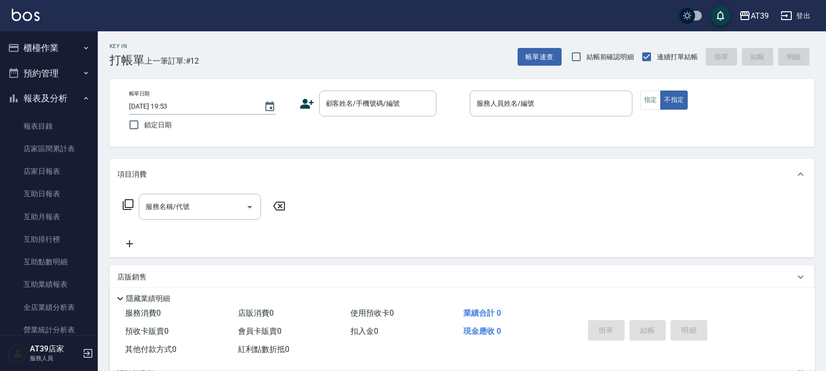
click at [49, 54] on button "櫃檯作業" at bounding box center [49, 47] width 90 height 25
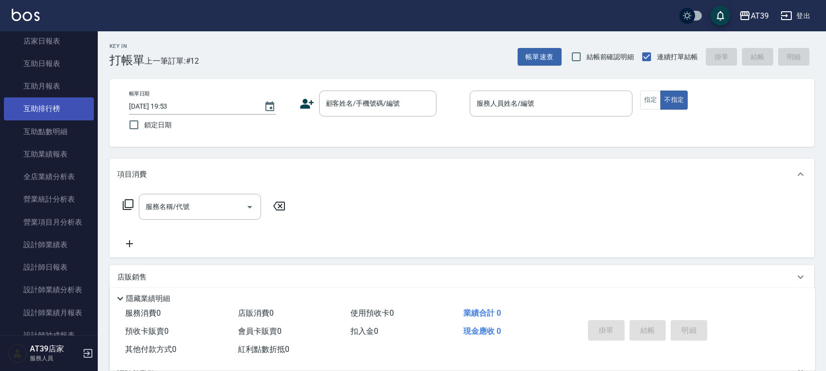
scroll to position [306, 0]
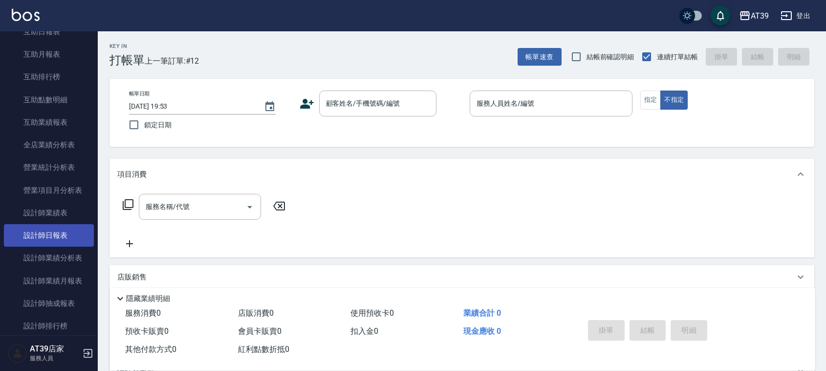
click at [50, 230] on link "設計師日報表" at bounding box center [49, 235] width 90 height 22
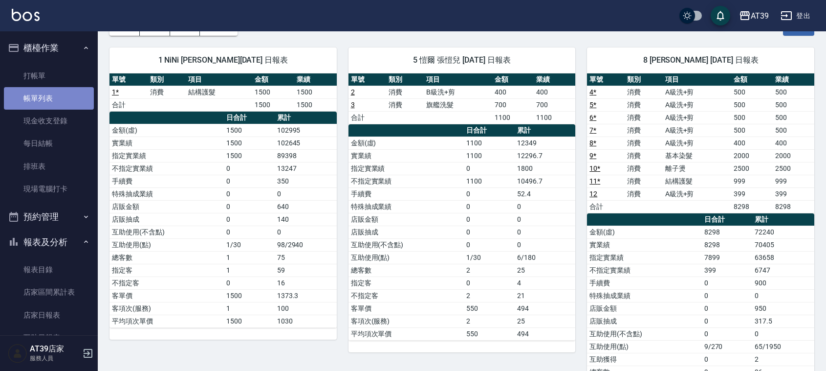
click at [51, 96] on link "帳單列表" at bounding box center [49, 98] width 90 height 22
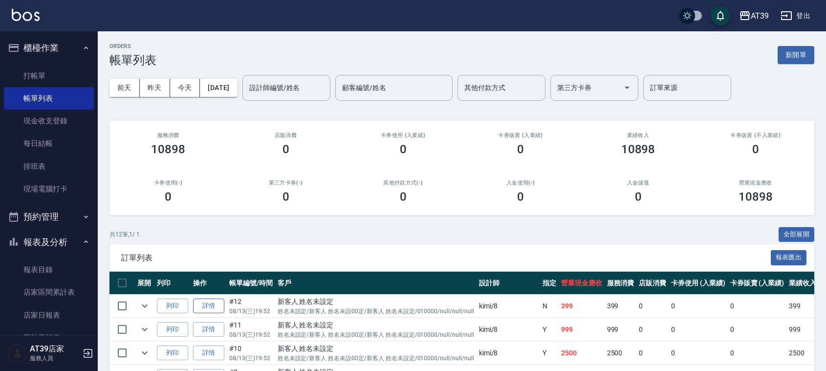
click at [215, 304] on link "詳情" at bounding box center [208, 305] width 31 height 15
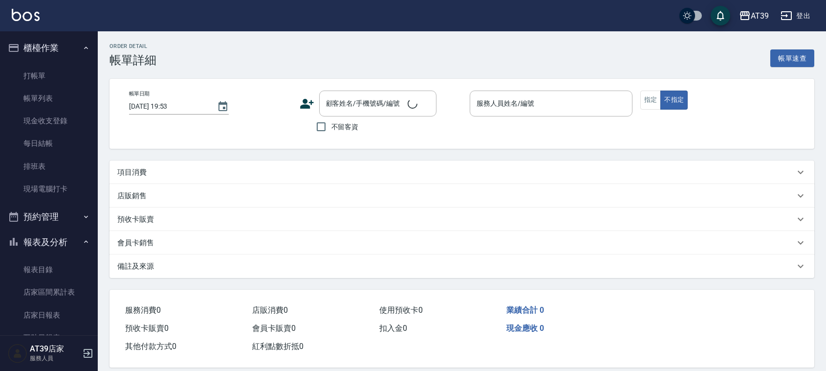
type input "2025/08/13 19:52"
type input "kimi-8"
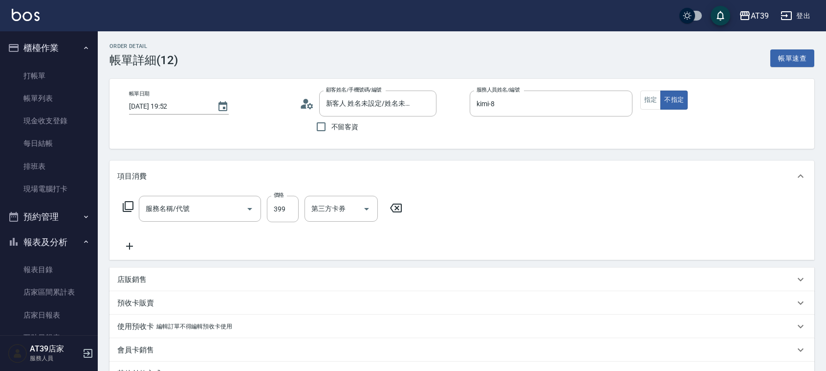
type input "新客人 姓名未設定/姓名未設定/新客人 姓名未設00定/新客人 姓名未設定/010000/null/null/null/null"
type input "A級洗+剪(204)"
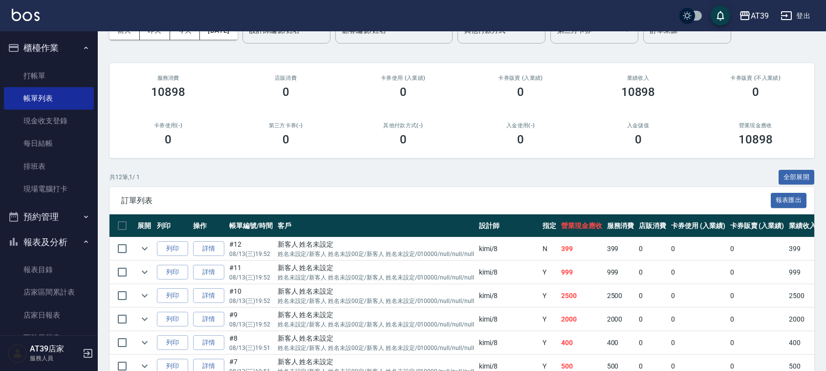
scroll to position [122, 0]
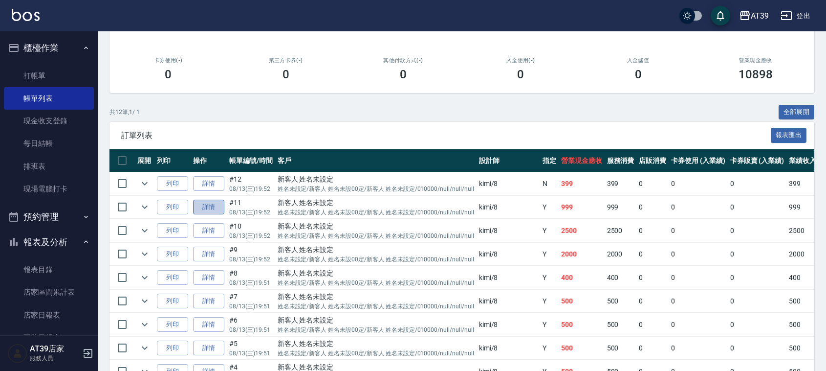
click at [220, 211] on link "詳情" at bounding box center [208, 206] width 31 height 15
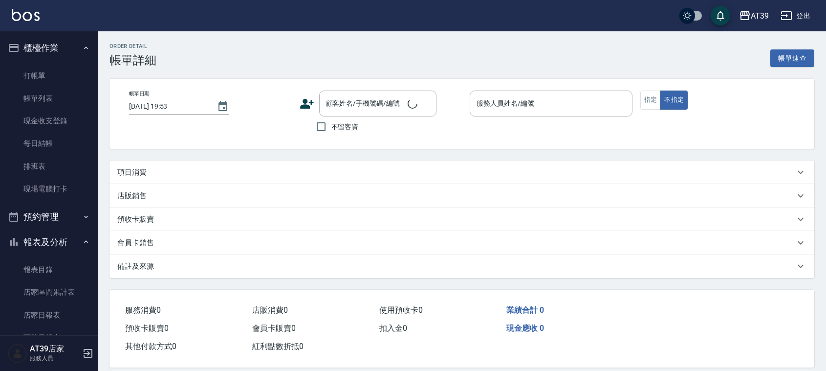
type input "2025/08/13 19:52"
type input "kimi-8"
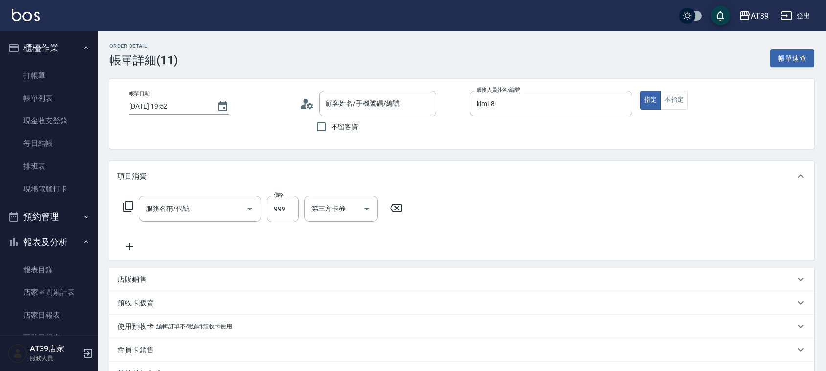
type input "新客人 姓名未設定/姓名未設定/新客人 姓名未設00定/新客人 姓名未設定/010000/null/null/null/null"
type input "結構護髮(505)"
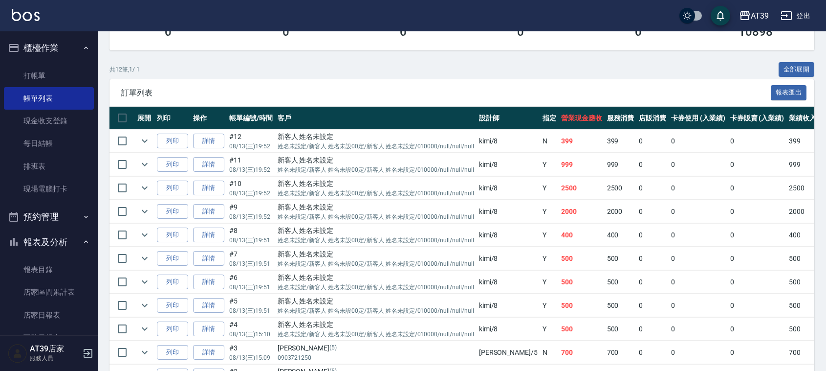
scroll to position [183, 0]
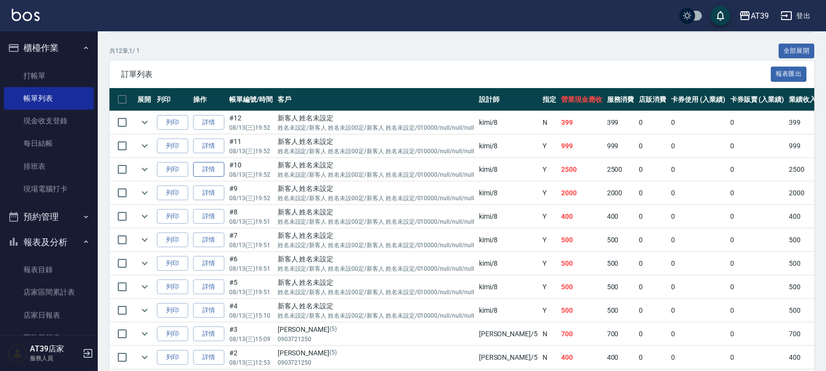
click at [218, 169] on link "詳情" at bounding box center [208, 169] width 31 height 15
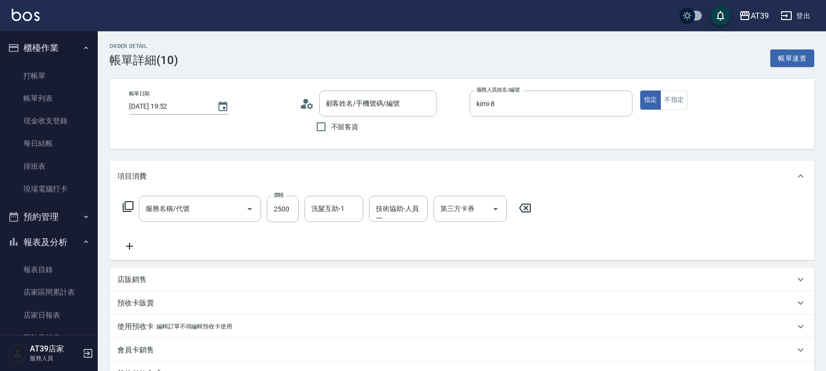
type input "2025/08/13 19:52"
type input "kimi-8"
type input "離子燙(306)"
type input "新客人 姓名未設定/姓名未設定/新客人 姓名未設00定/新客人 姓名未設定/010000/null/null/null/null"
click at [340, 215] on input "洗髮互助-1" at bounding box center [334, 208] width 50 height 17
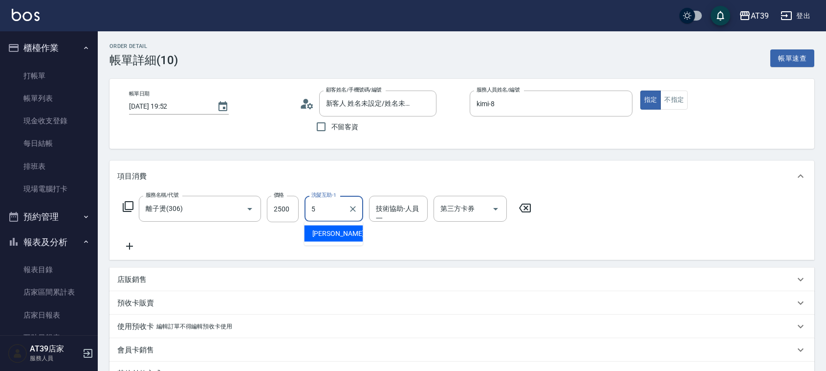
click at [335, 228] on div "愷爾 -5" at bounding box center [334, 233] width 59 height 16
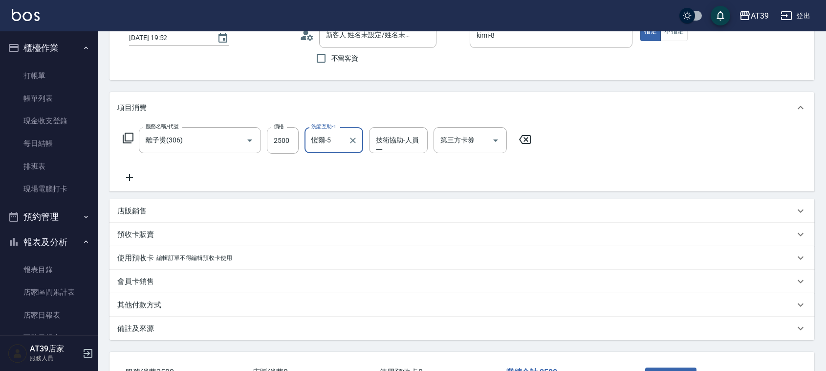
scroll to position [142, 0]
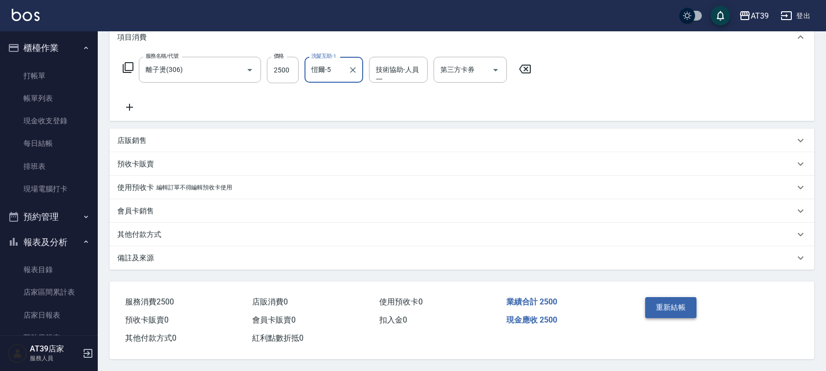
type input "愷爾-5"
click at [671, 302] on button "重新結帳" at bounding box center [671, 307] width 52 height 21
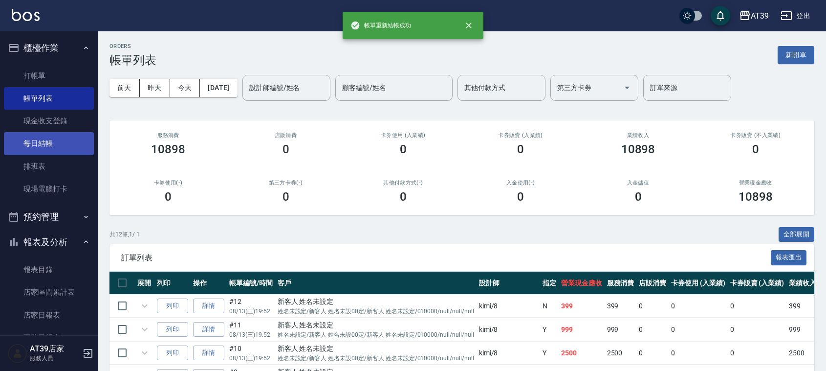
click at [38, 142] on link "每日結帳" at bounding box center [49, 143] width 90 height 22
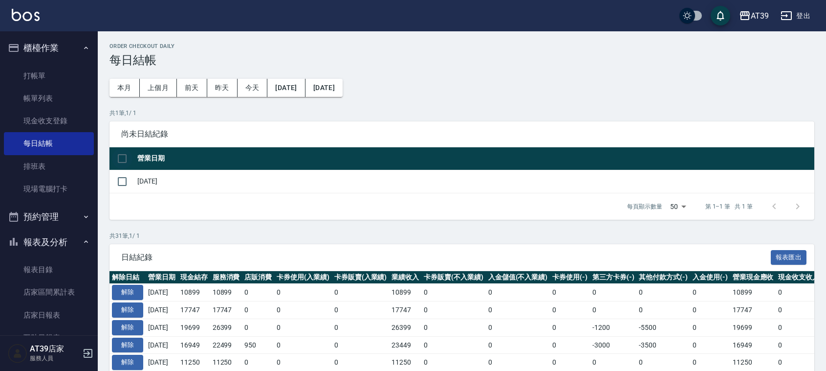
click at [118, 158] on input "checkbox" at bounding box center [122, 158] width 21 height 21
checkbox input "true"
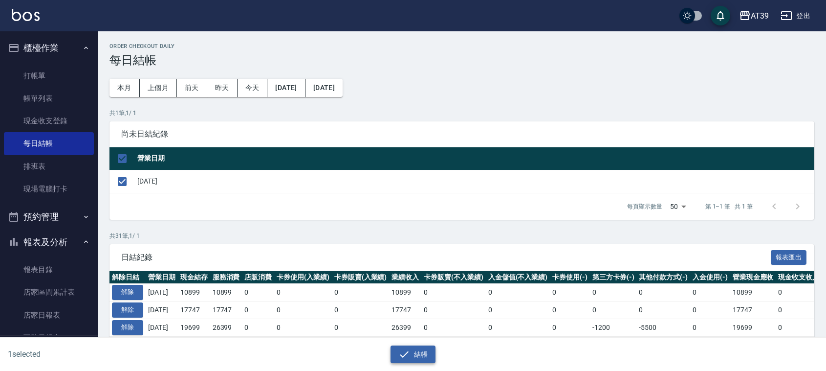
click at [409, 352] on icon "button" at bounding box center [404, 354] width 12 height 12
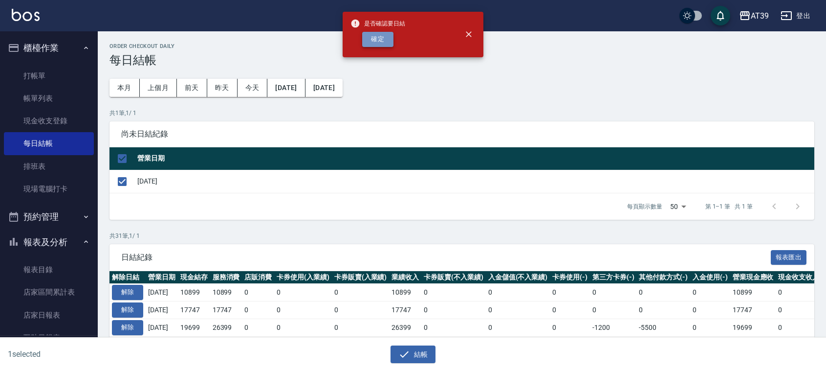
click at [375, 38] on button "確定" at bounding box center [377, 39] width 31 height 15
checkbox input "false"
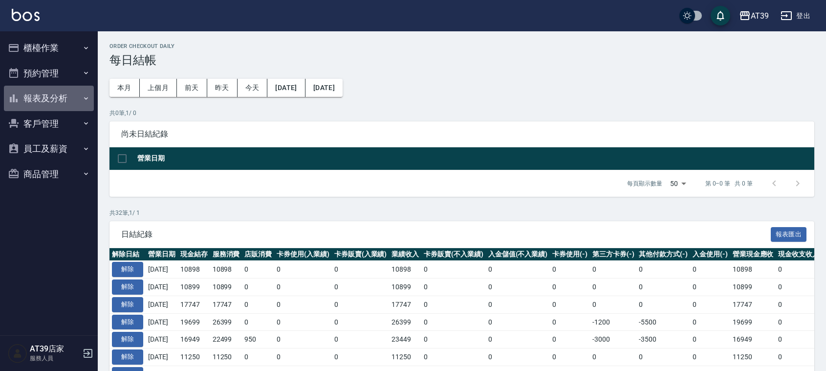
click at [54, 97] on button "報表及分析" at bounding box center [49, 98] width 90 height 25
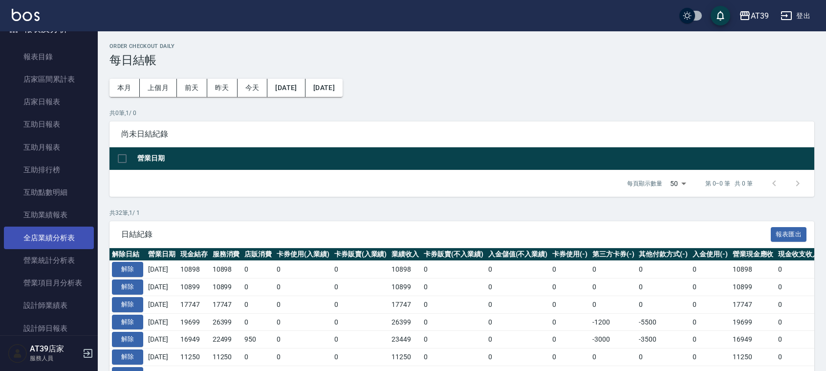
scroll to position [61, 0]
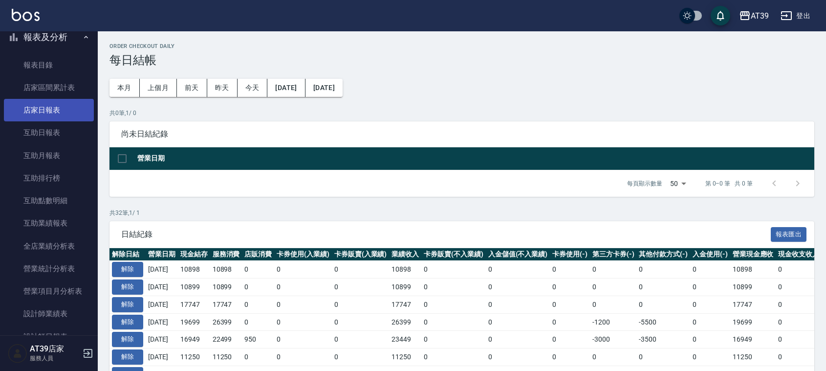
click at [57, 108] on link "店家日報表" at bounding box center [49, 110] width 90 height 22
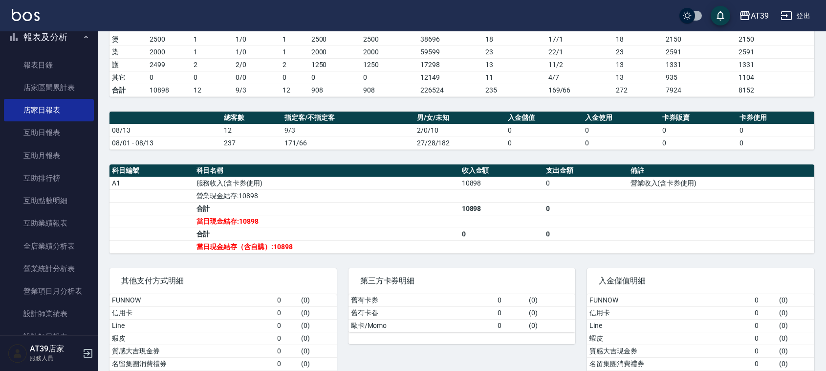
scroll to position [214, 0]
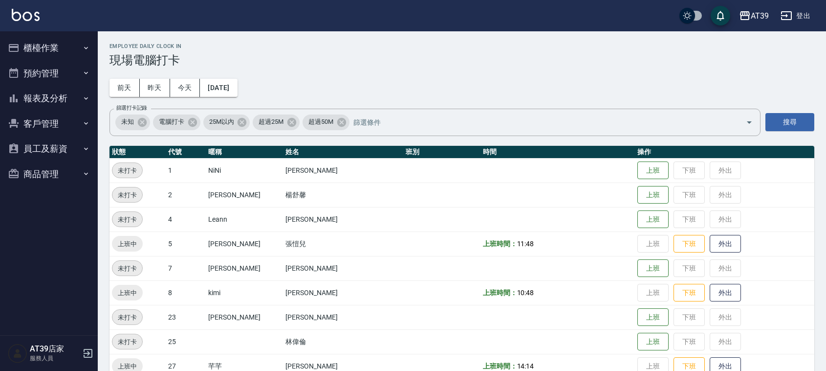
scroll to position [122, 0]
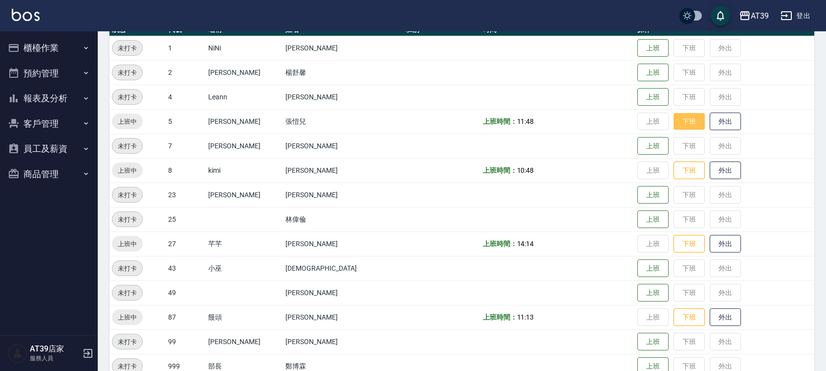
click at [674, 125] on button "下班" at bounding box center [689, 121] width 31 height 17
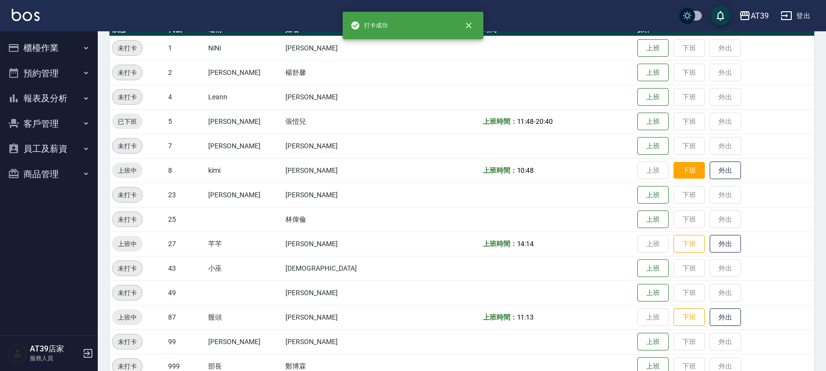
click at [674, 169] on button "下班" at bounding box center [689, 170] width 31 height 17
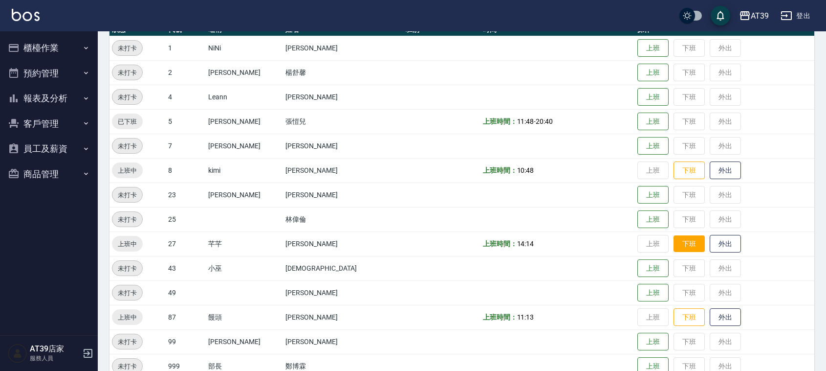
click at [678, 242] on button "下班" at bounding box center [689, 243] width 31 height 17
click at [674, 167] on button "下班" at bounding box center [689, 170] width 31 height 17
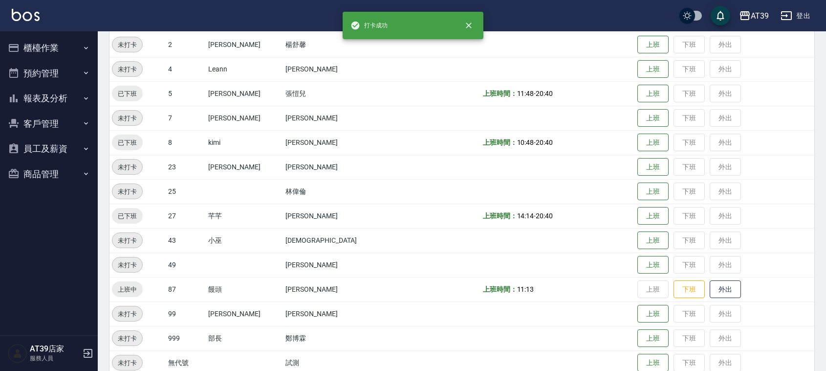
scroll to position [165, 0]
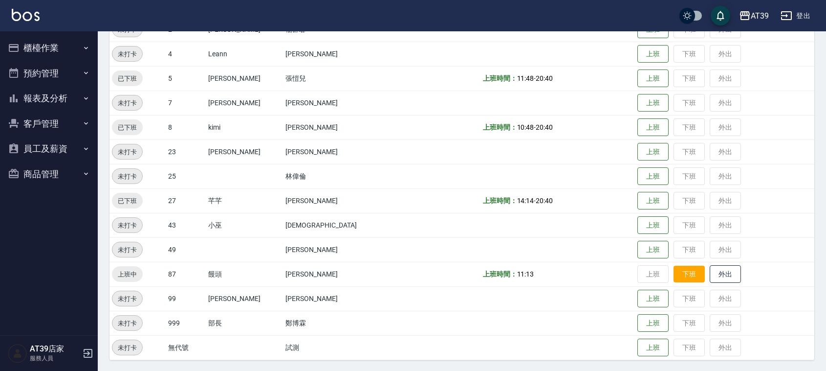
click at [674, 272] on button "下班" at bounding box center [689, 273] width 31 height 17
